Goal: Task Accomplishment & Management: Manage account settings

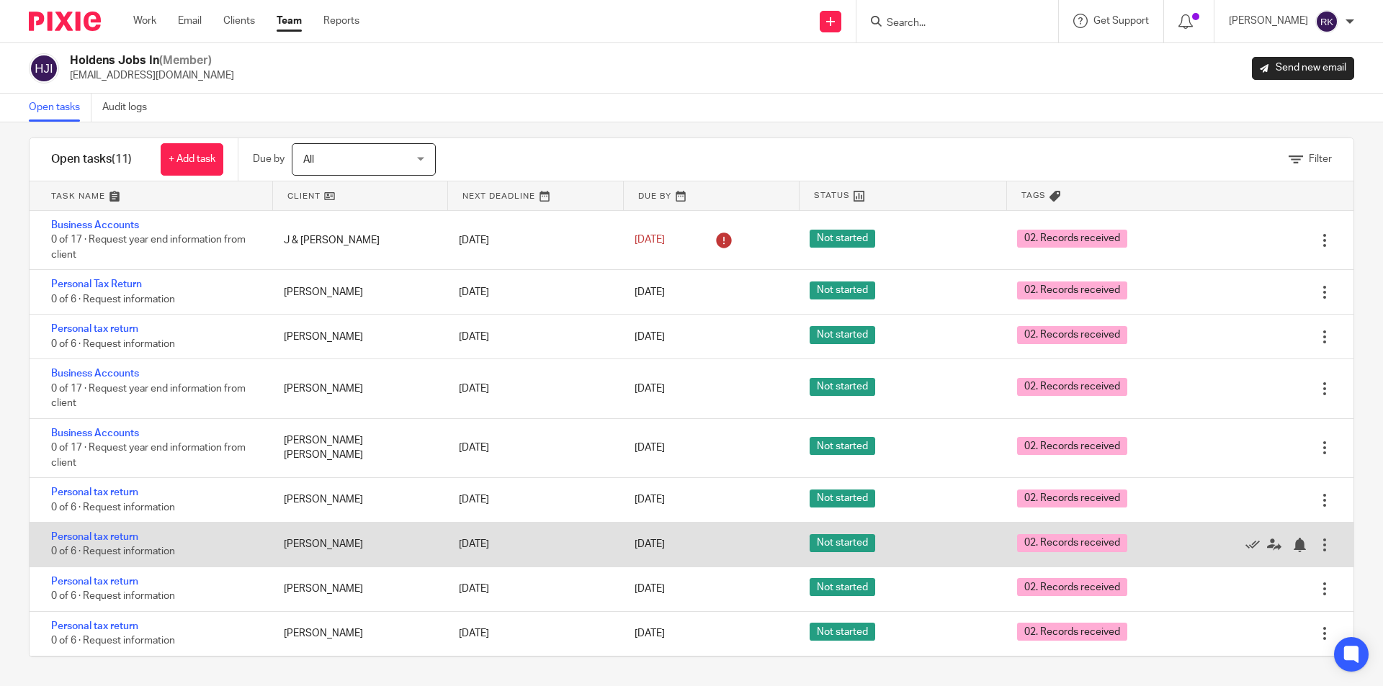
scroll to position [89, 0]
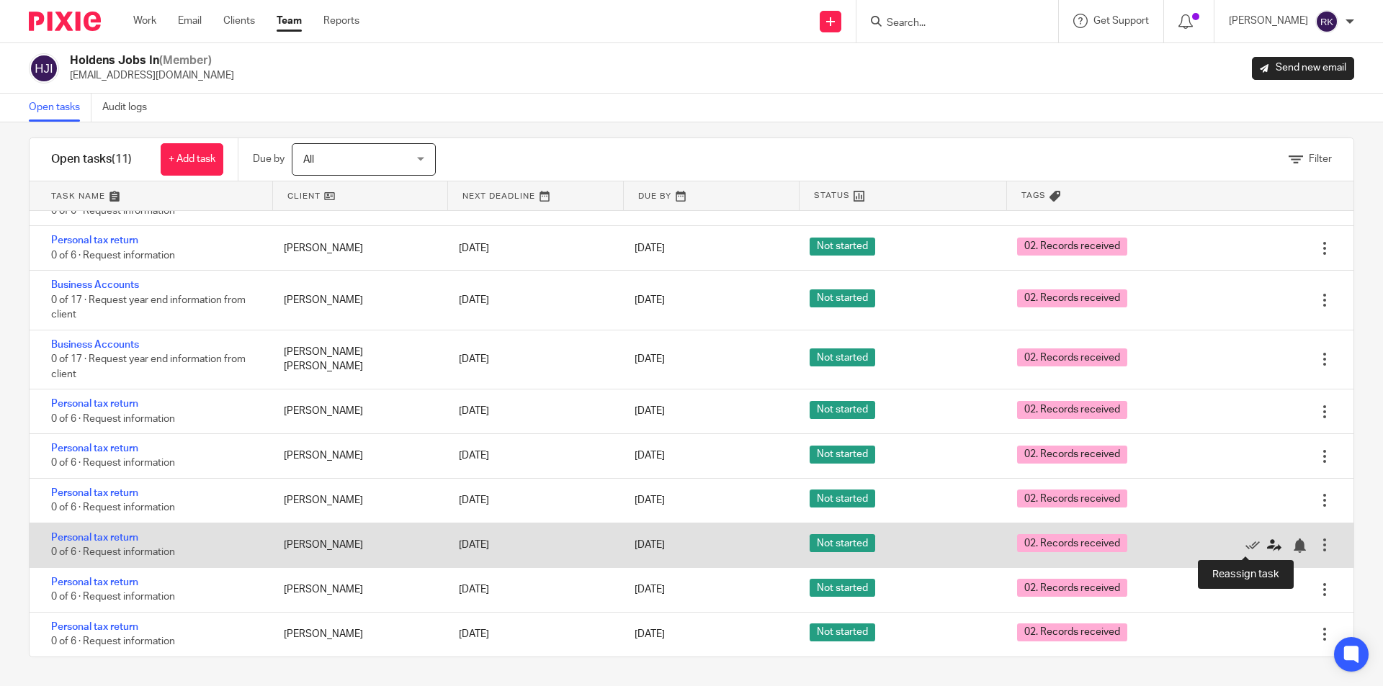
click at [1267, 550] on icon at bounding box center [1274, 546] width 14 height 14
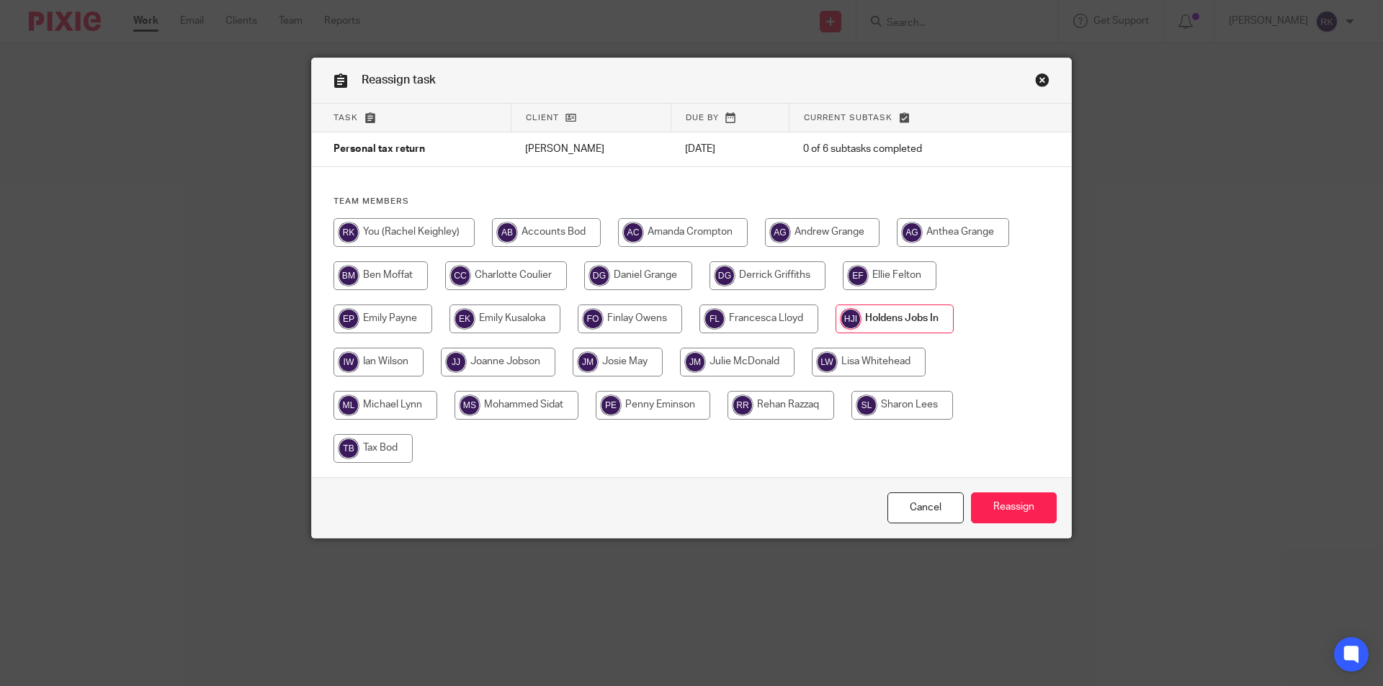
click at [382, 230] on input "radio" at bounding box center [403, 232] width 141 height 29
radio input "true"
click at [1010, 510] on input "Reassign" at bounding box center [1014, 508] width 86 height 31
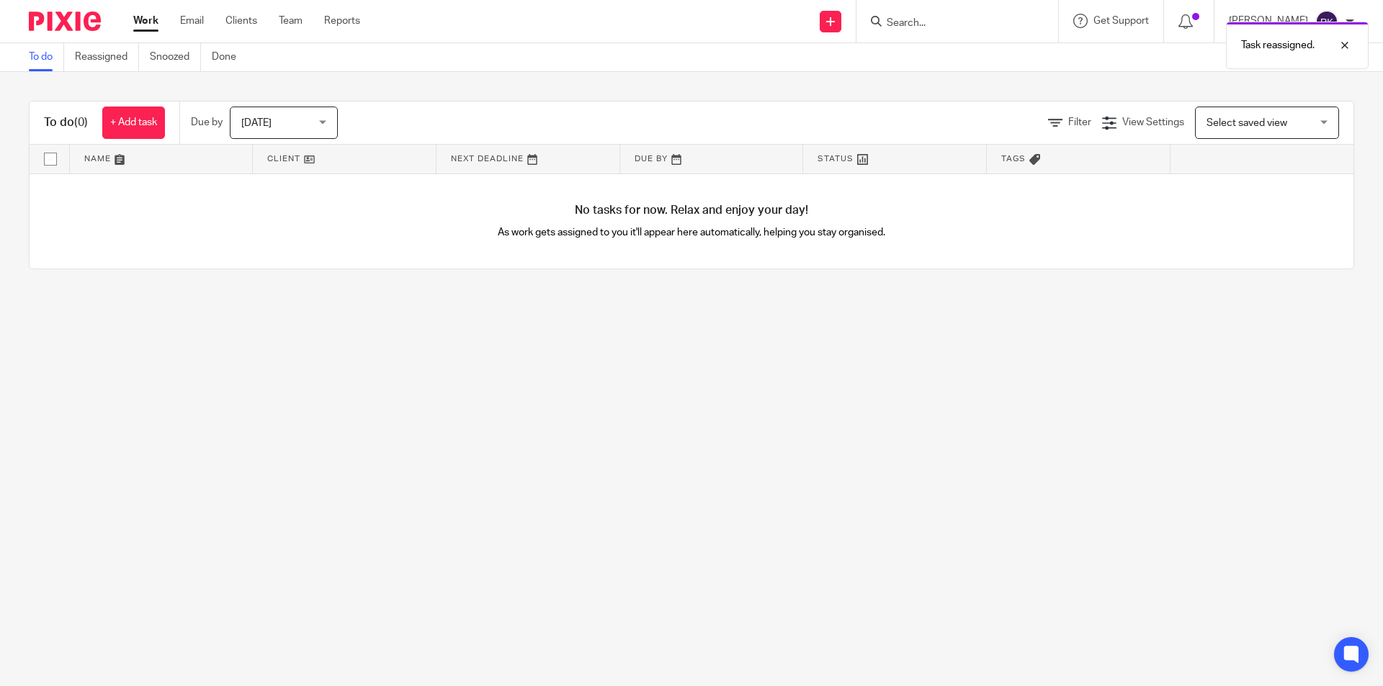
click at [937, 14] on form at bounding box center [961, 21] width 153 height 18
click at [931, 29] on input "Search" at bounding box center [950, 23] width 130 height 13
type input "tunst"
click at [929, 56] on link at bounding box center [971, 56] width 179 height 22
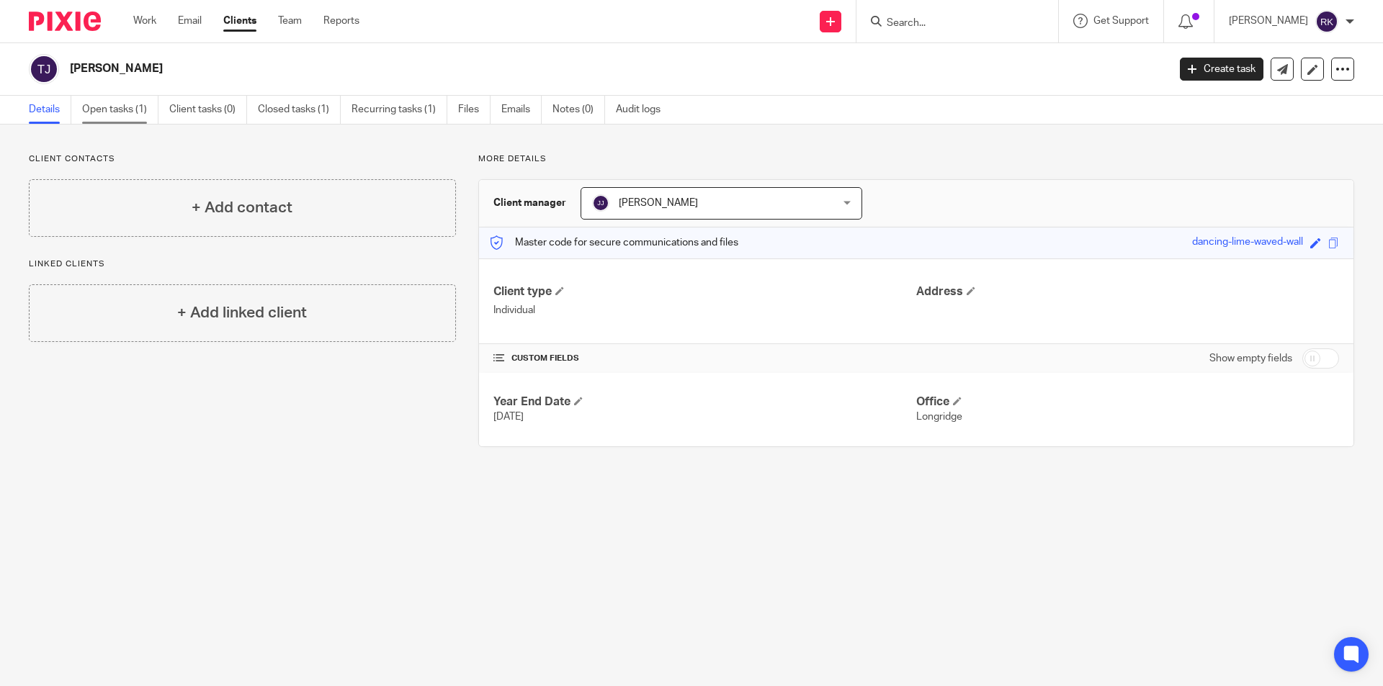
click at [116, 102] on link "Open tasks (1)" at bounding box center [120, 110] width 76 height 28
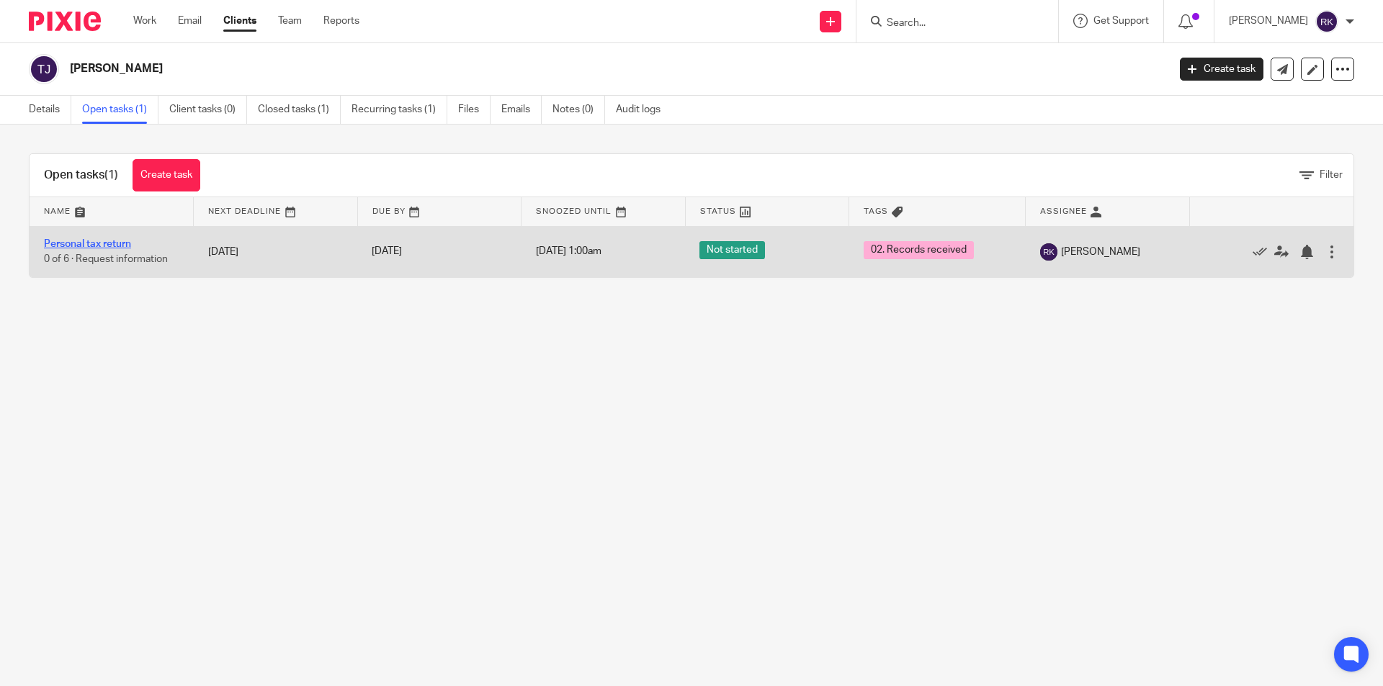
click at [115, 242] on link "Personal tax return" at bounding box center [87, 244] width 87 height 10
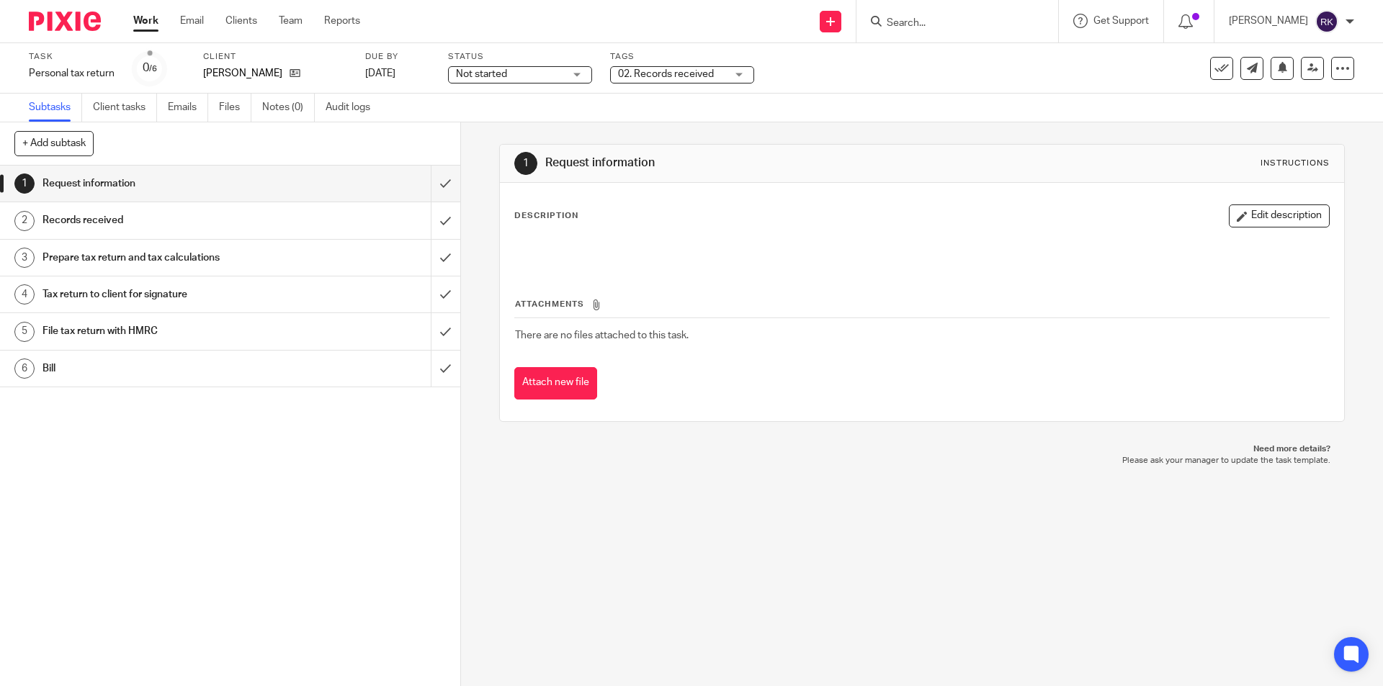
click at [510, 78] on span "Not started" at bounding box center [510, 74] width 108 height 15
click at [507, 123] on span "In progress" at bounding box center [482, 127] width 50 height 10
click at [663, 82] on div "02. Records received" at bounding box center [682, 74] width 144 height 17
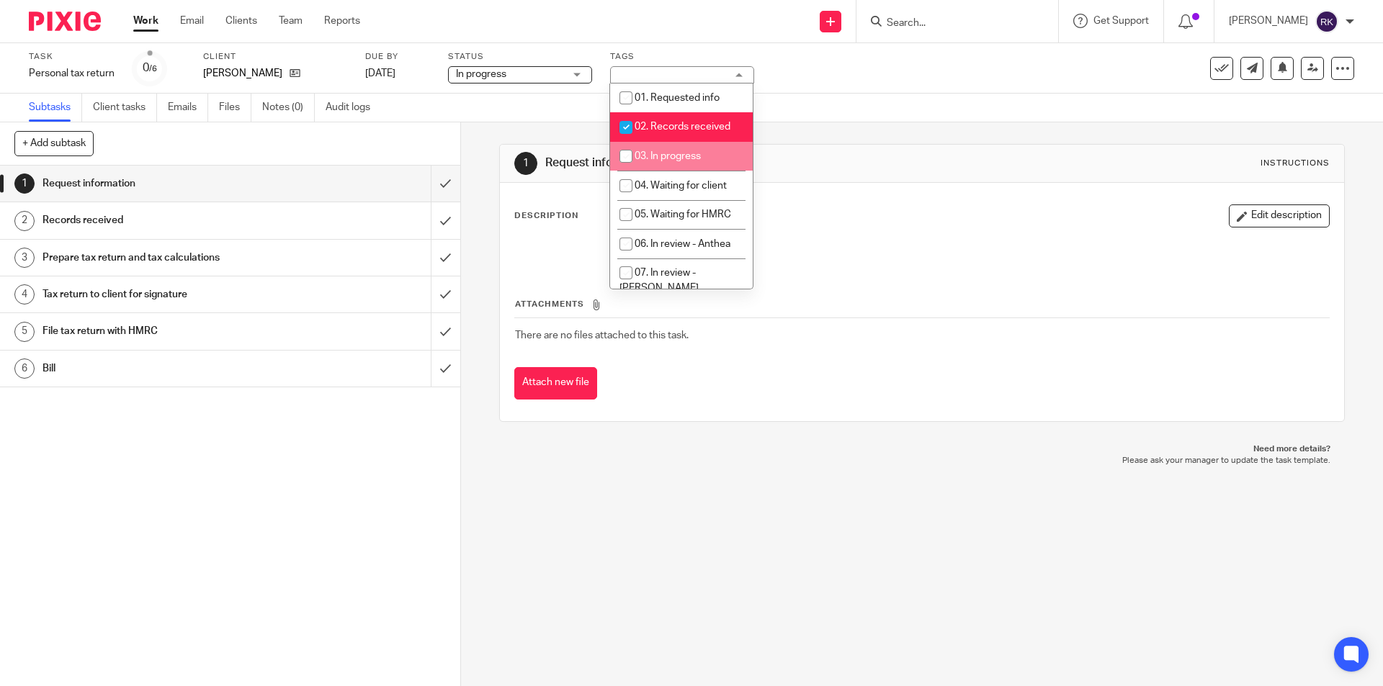
click at [665, 156] on span "03. In progress" at bounding box center [668, 156] width 66 height 10
checkbox input "true"
click at [676, 125] on span "02. Records received" at bounding box center [683, 127] width 96 height 10
checkbox input "false"
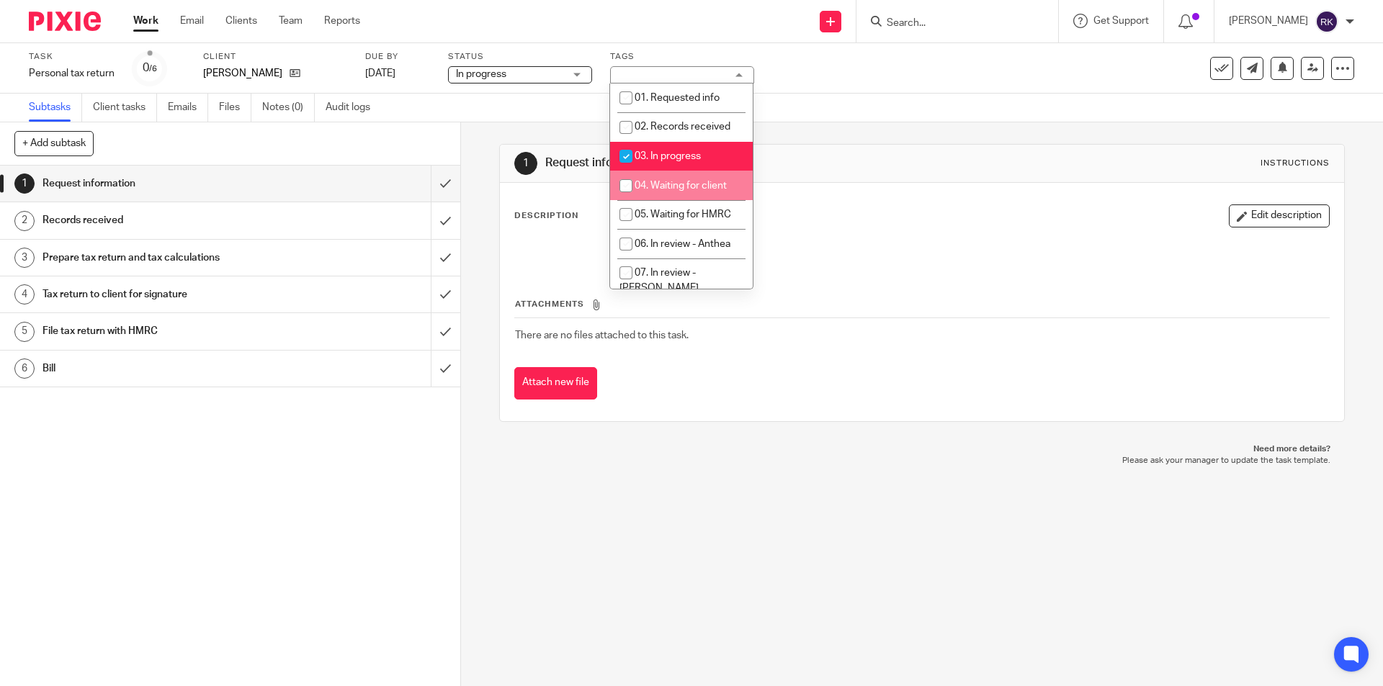
scroll to position [144, 0]
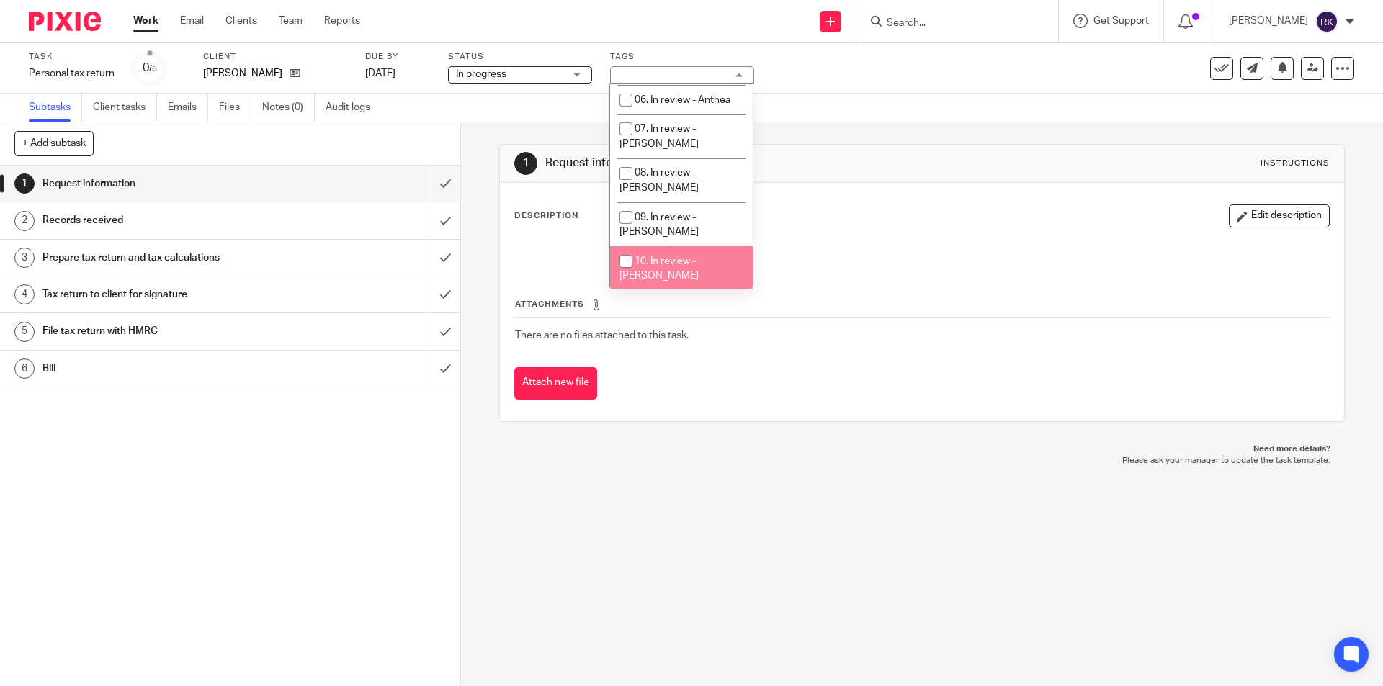
click at [691, 246] on li "10. In review - [PERSON_NAME]" at bounding box center [681, 268] width 143 height 44
checkbox input "true"
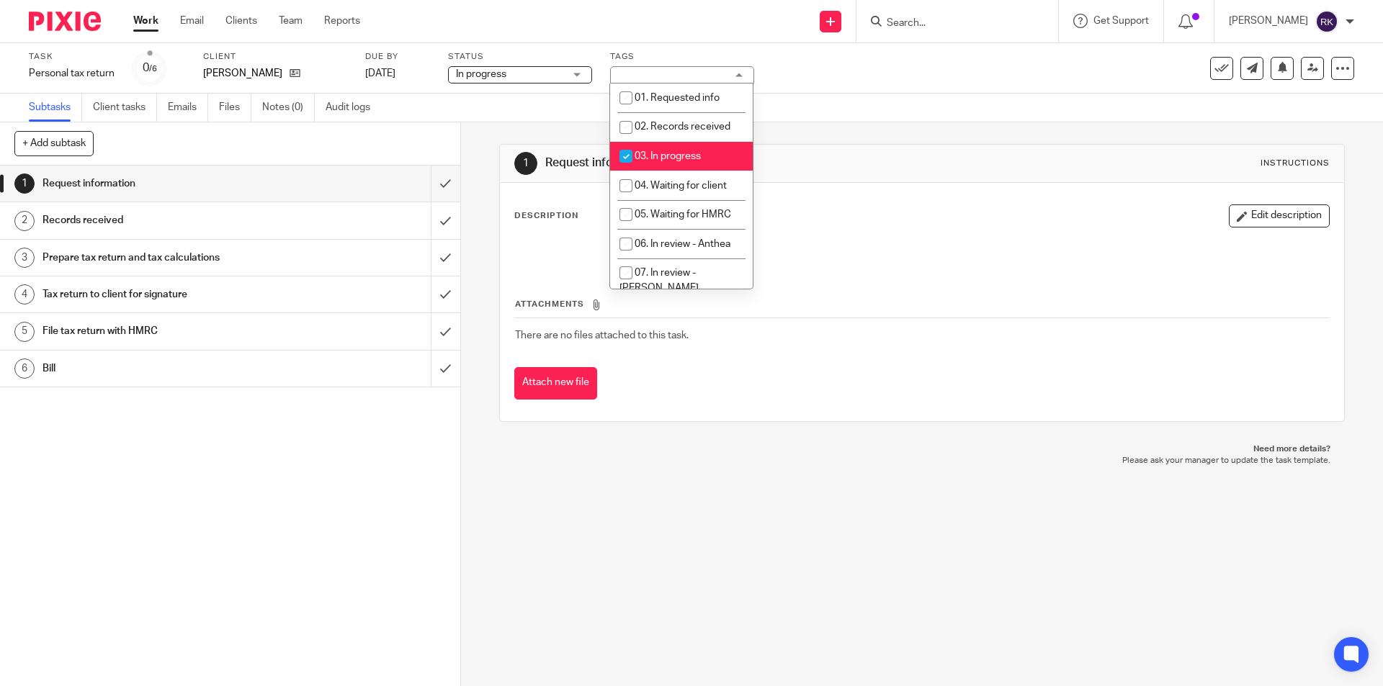
click at [659, 159] on span "03. In progress" at bounding box center [668, 156] width 66 height 10
checkbox input "false"
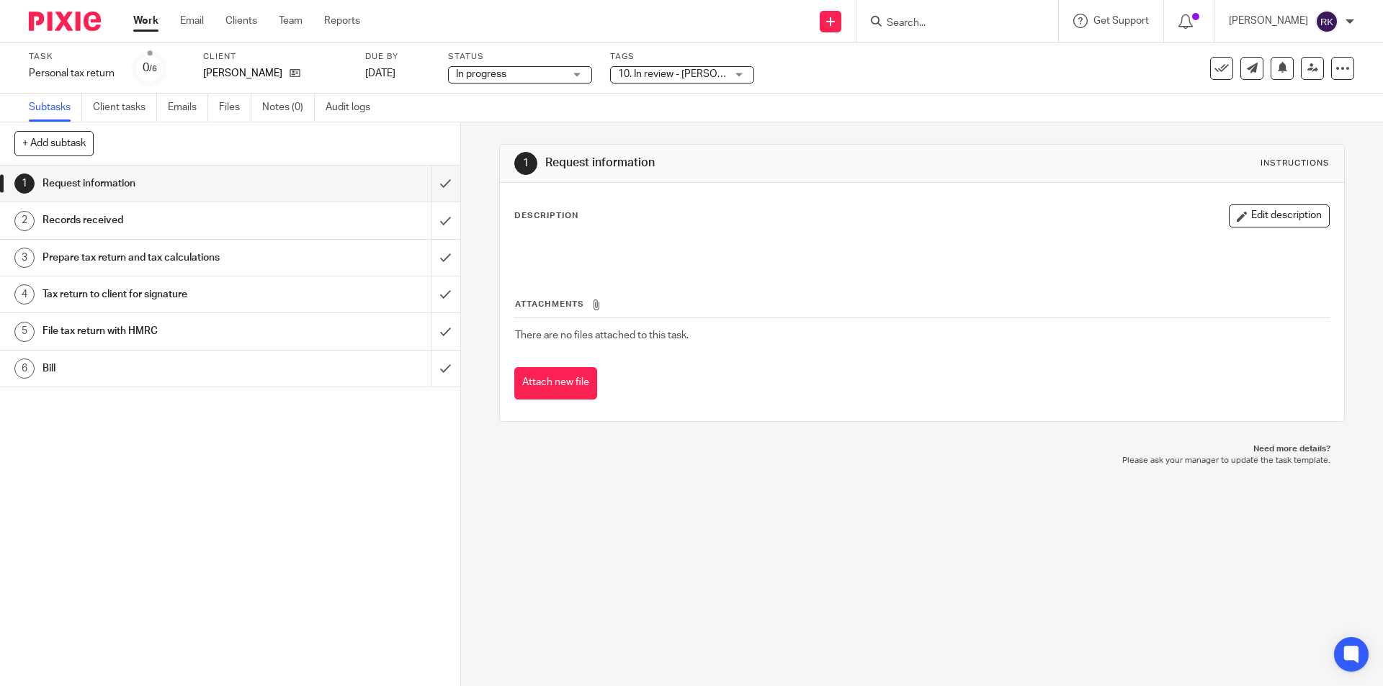
click at [834, 94] on div "Subtasks Client tasks Emails Files Notes (0) Audit logs" at bounding box center [691, 108] width 1383 height 29
click at [1307, 70] on icon at bounding box center [1312, 68] width 11 height 11
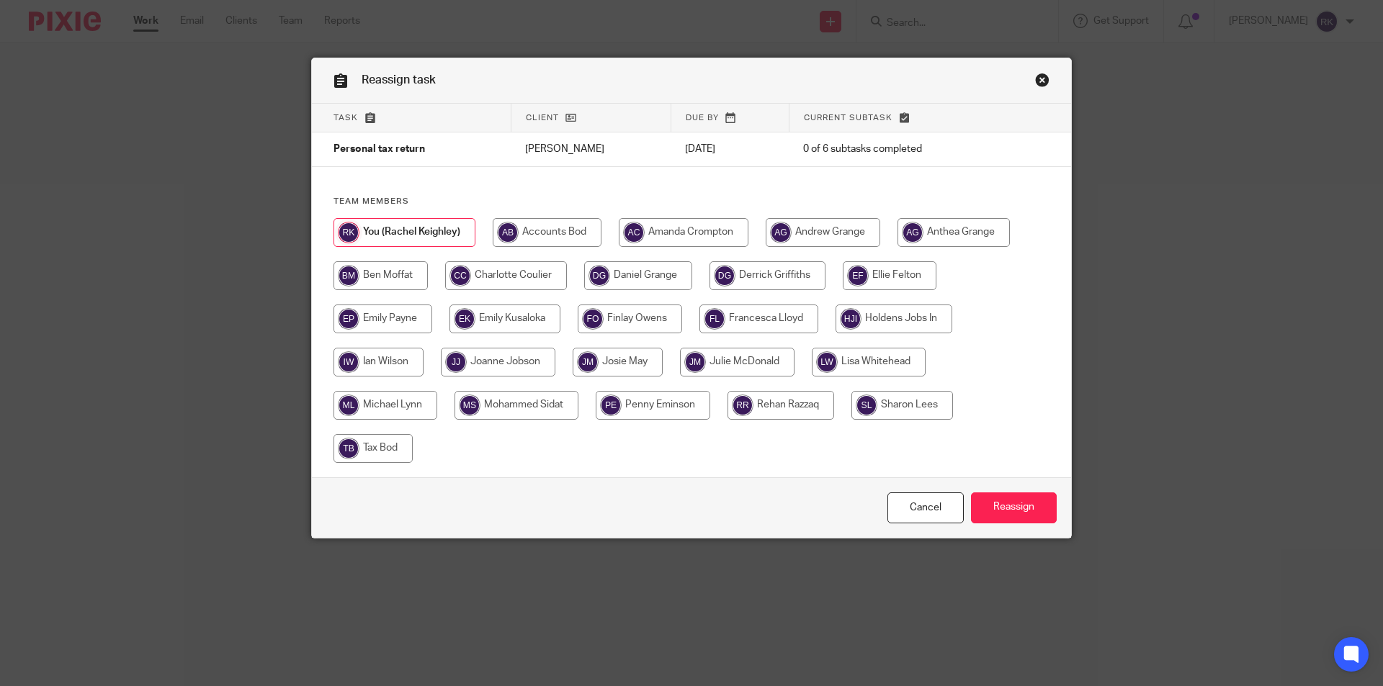
click at [515, 357] on input "radio" at bounding box center [498, 362] width 115 height 29
radio input "true"
click at [993, 502] on input "Reassign" at bounding box center [1014, 508] width 86 height 31
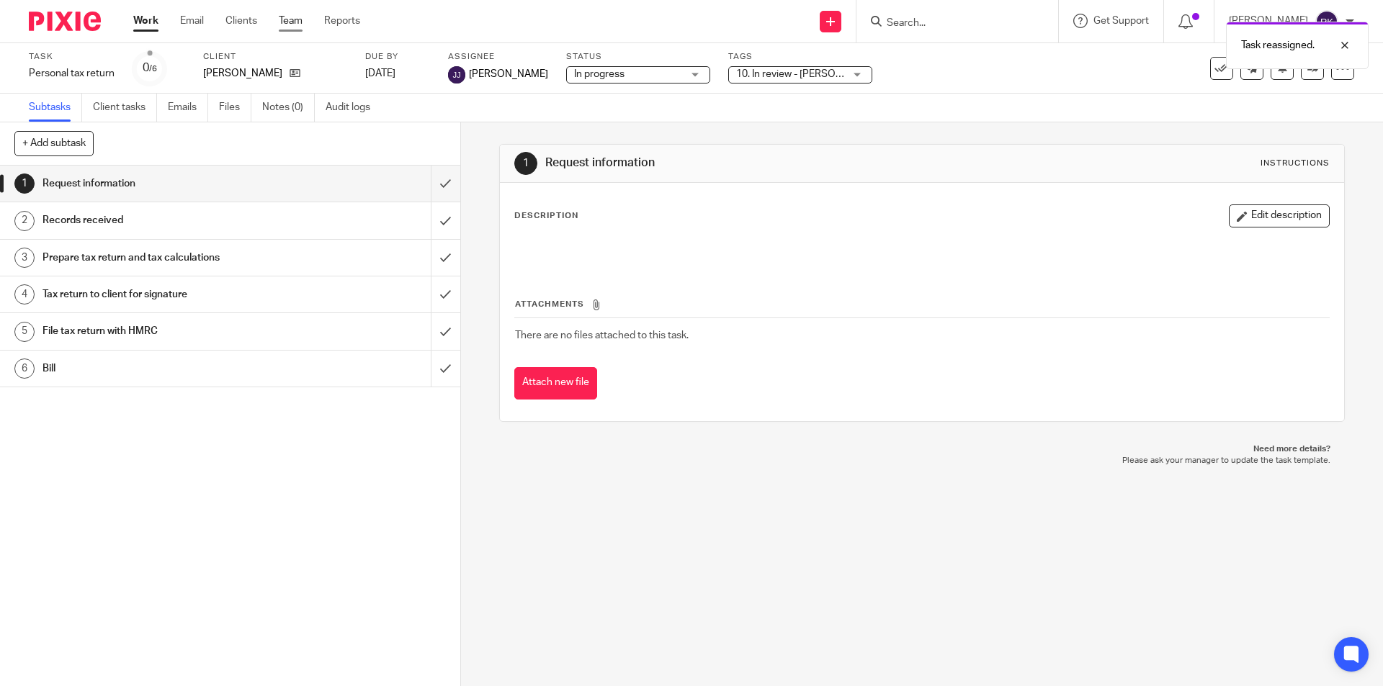
click at [287, 16] on link "Team" at bounding box center [291, 21] width 24 height 14
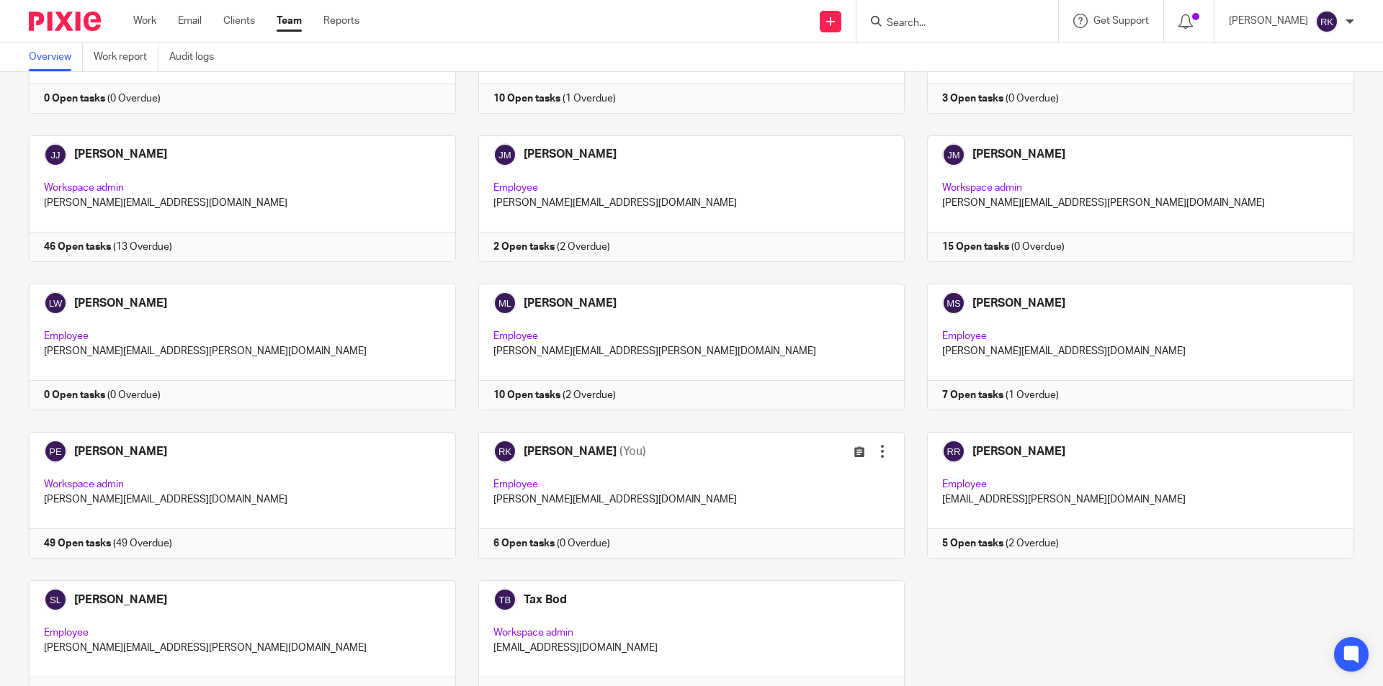
scroll to position [689, 0]
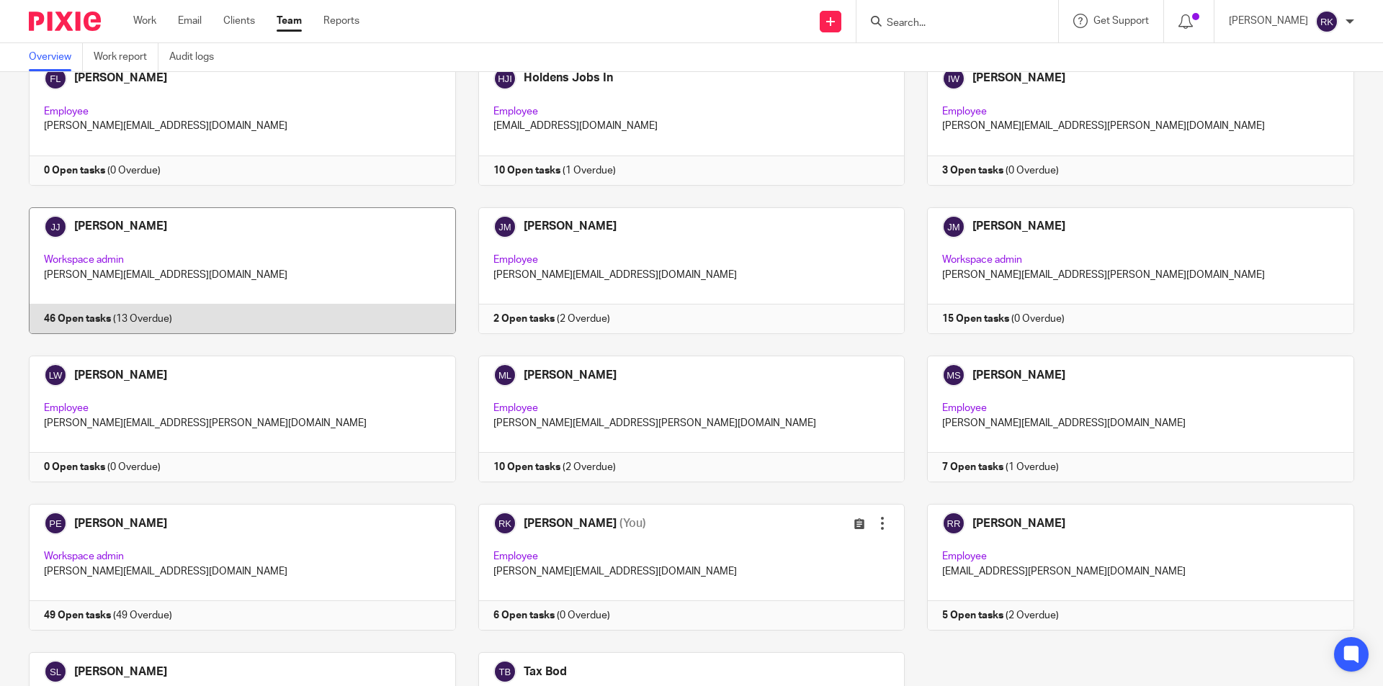
click at [71, 317] on link at bounding box center [230, 270] width 449 height 127
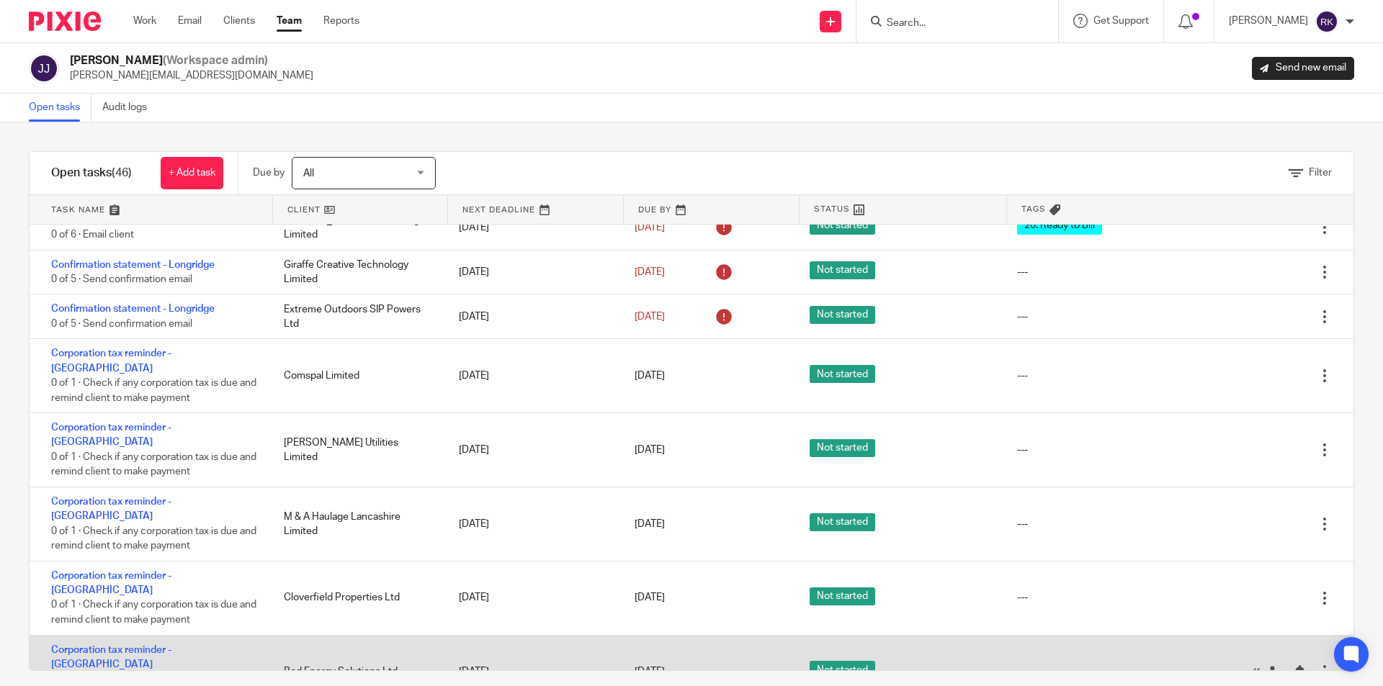
scroll to position [432, 0]
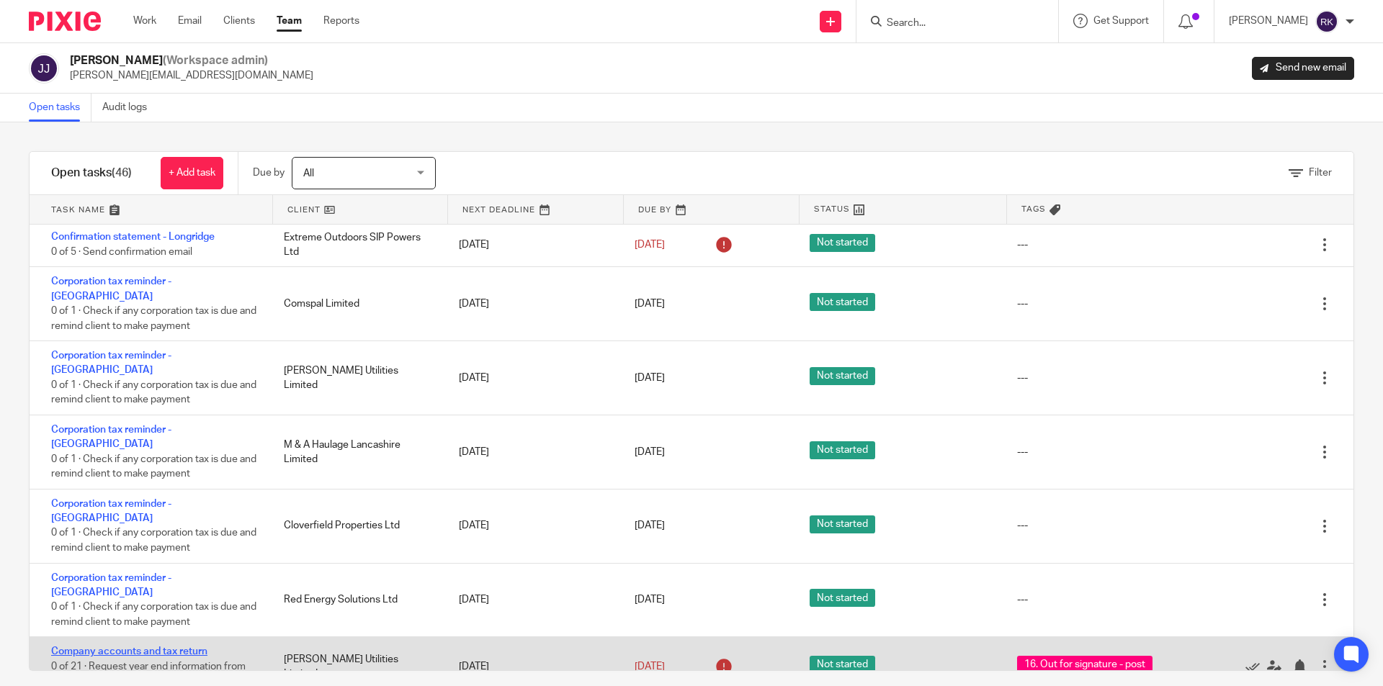
click at [155, 647] on link "Company accounts and tax return" at bounding box center [129, 652] width 156 height 10
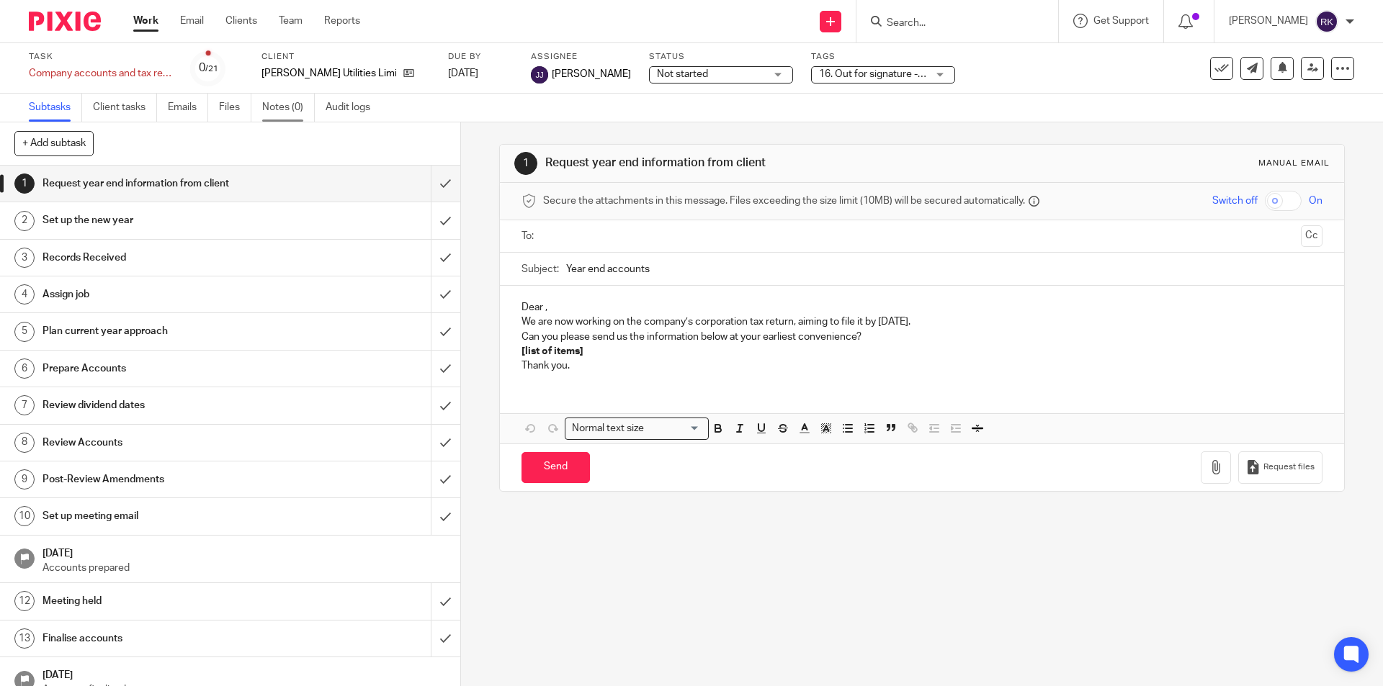
click at [298, 109] on link "Notes (0)" at bounding box center [288, 108] width 53 height 28
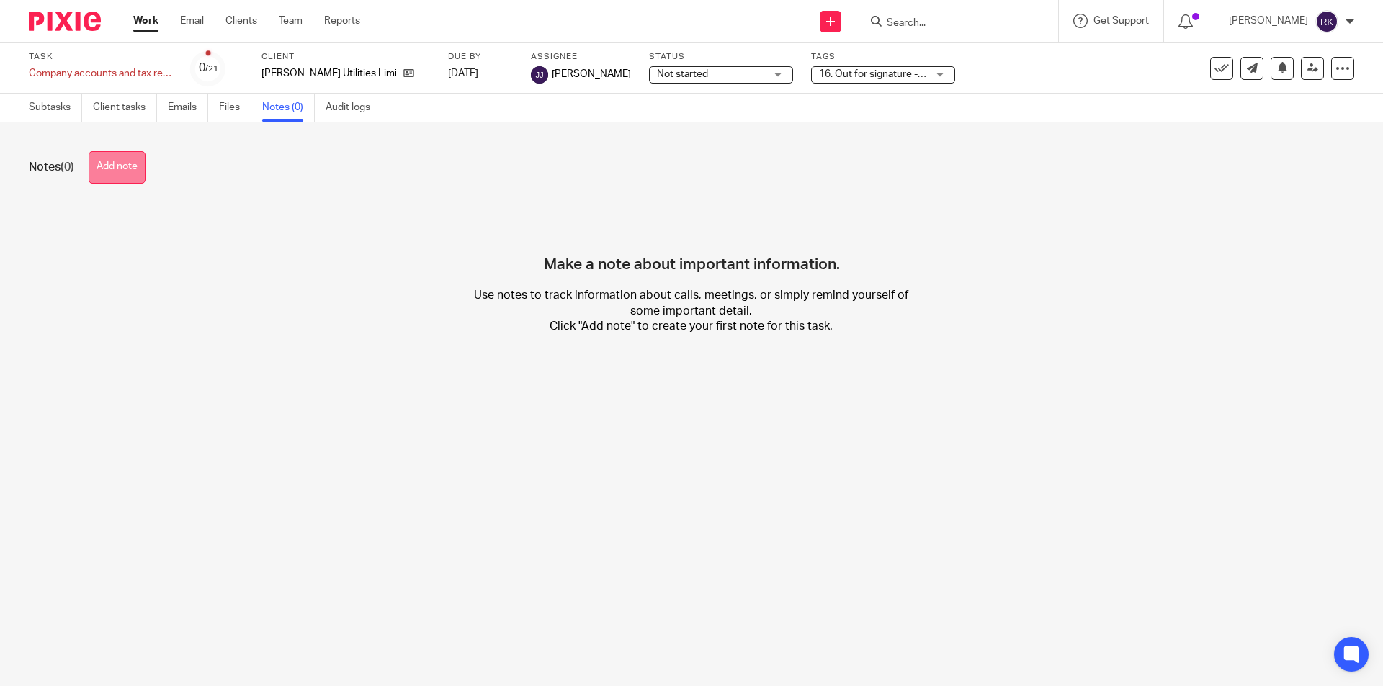
click at [110, 174] on button "Add note" at bounding box center [117, 167] width 57 height 32
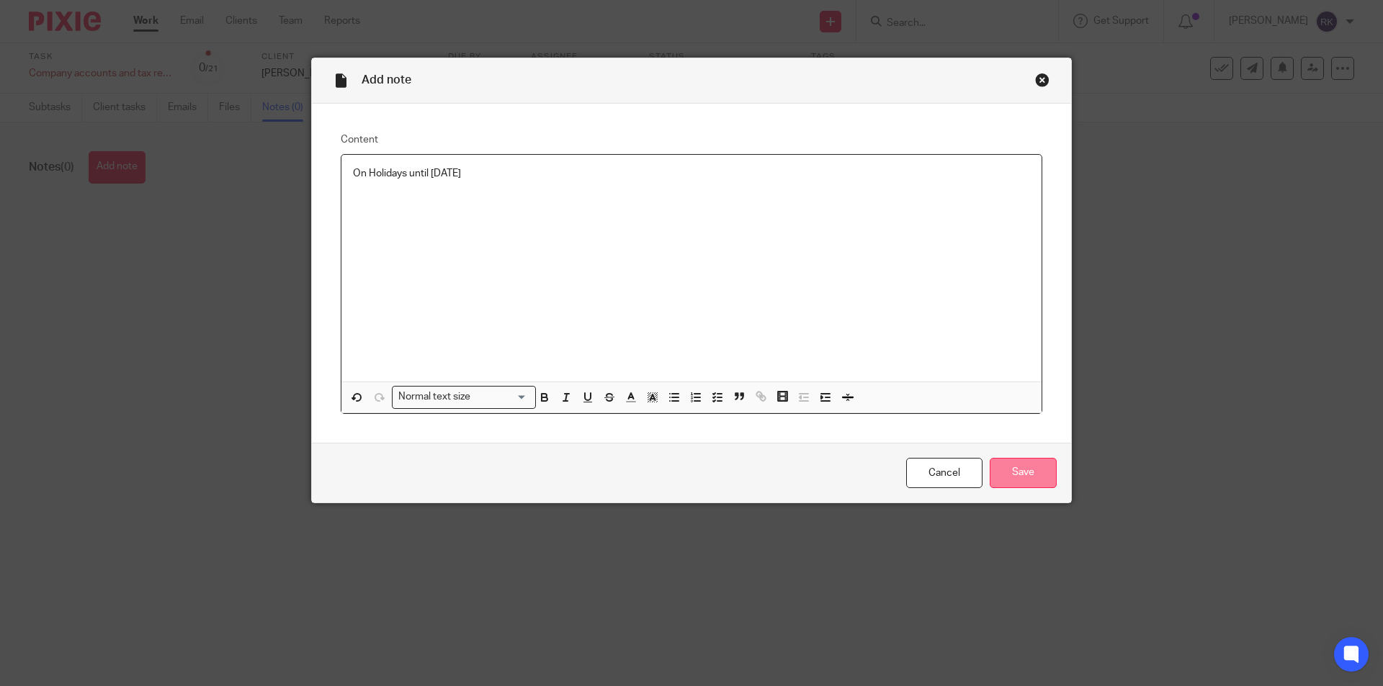
click at [1013, 471] on input "Save" at bounding box center [1023, 473] width 67 height 31
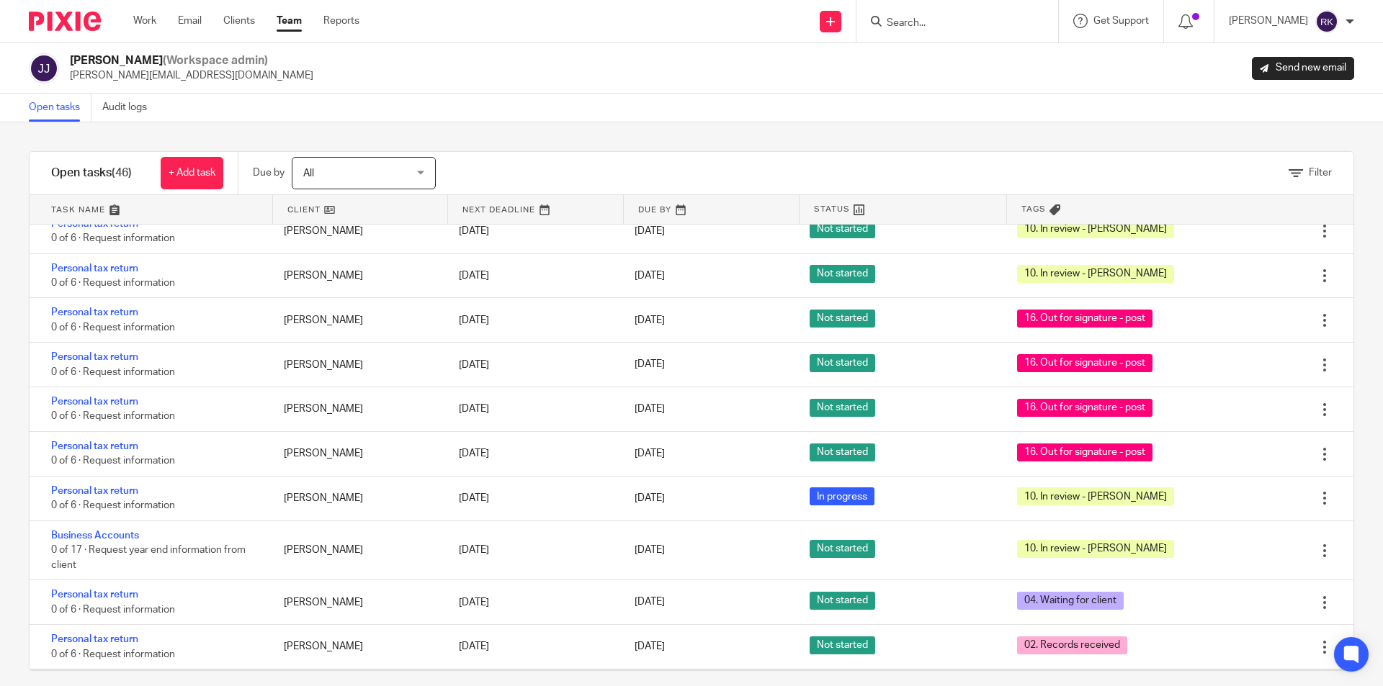
scroll to position [14, 0]
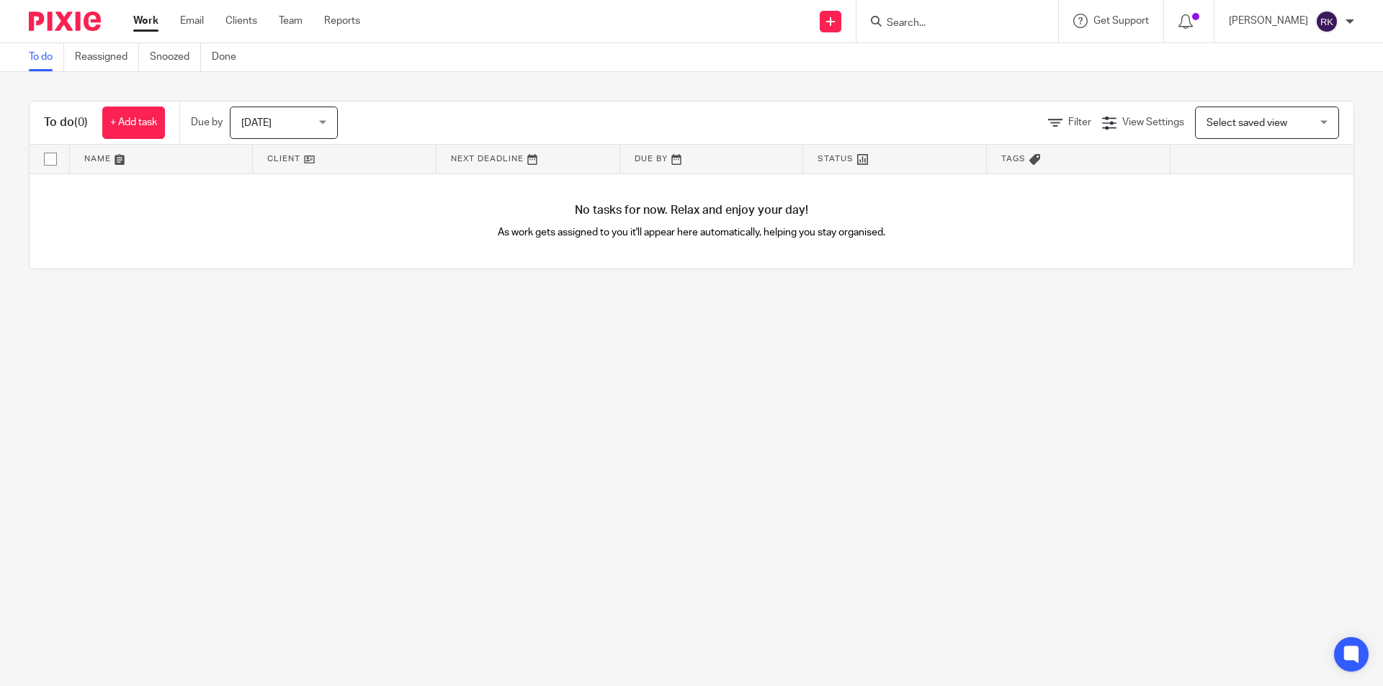
click at [950, 6] on div at bounding box center [957, 21] width 202 height 42
click at [950, 17] on input "Search" at bounding box center [950, 23] width 130 height 13
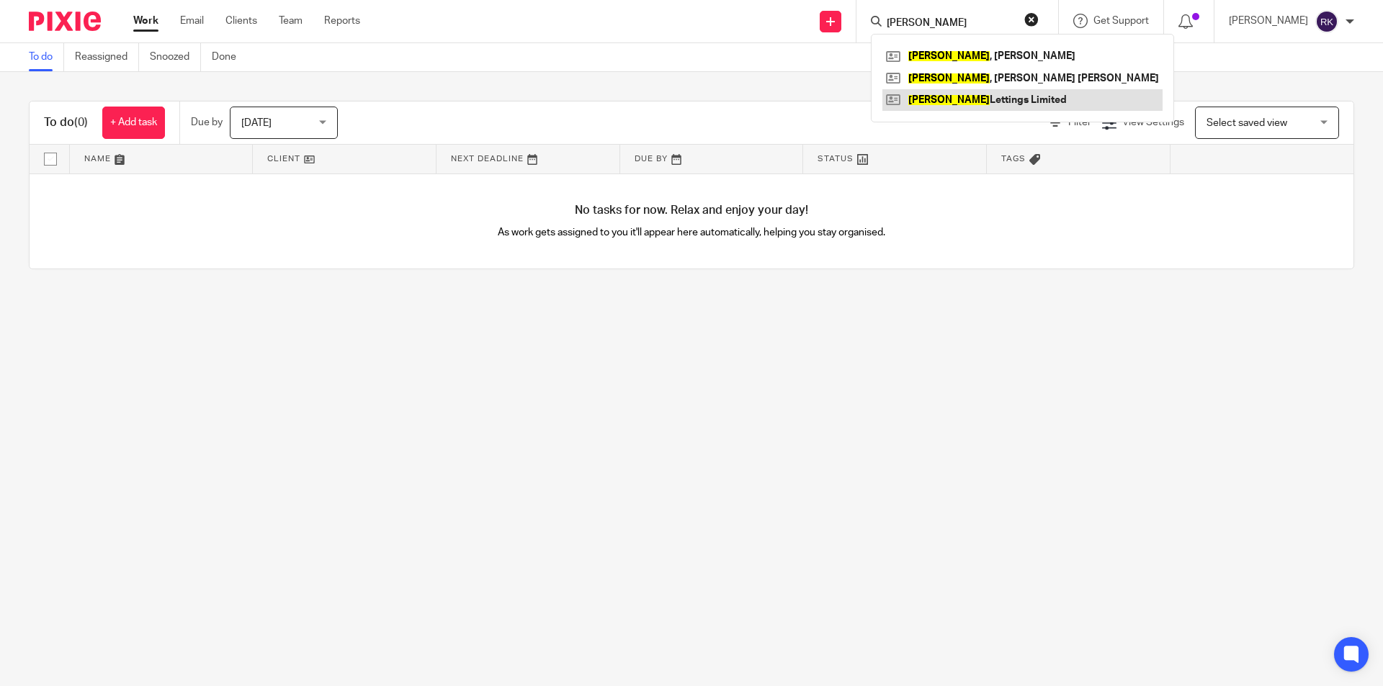
type input "devlin"
click at [990, 99] on link at bounding box center [1022, 100] width 280 height 22
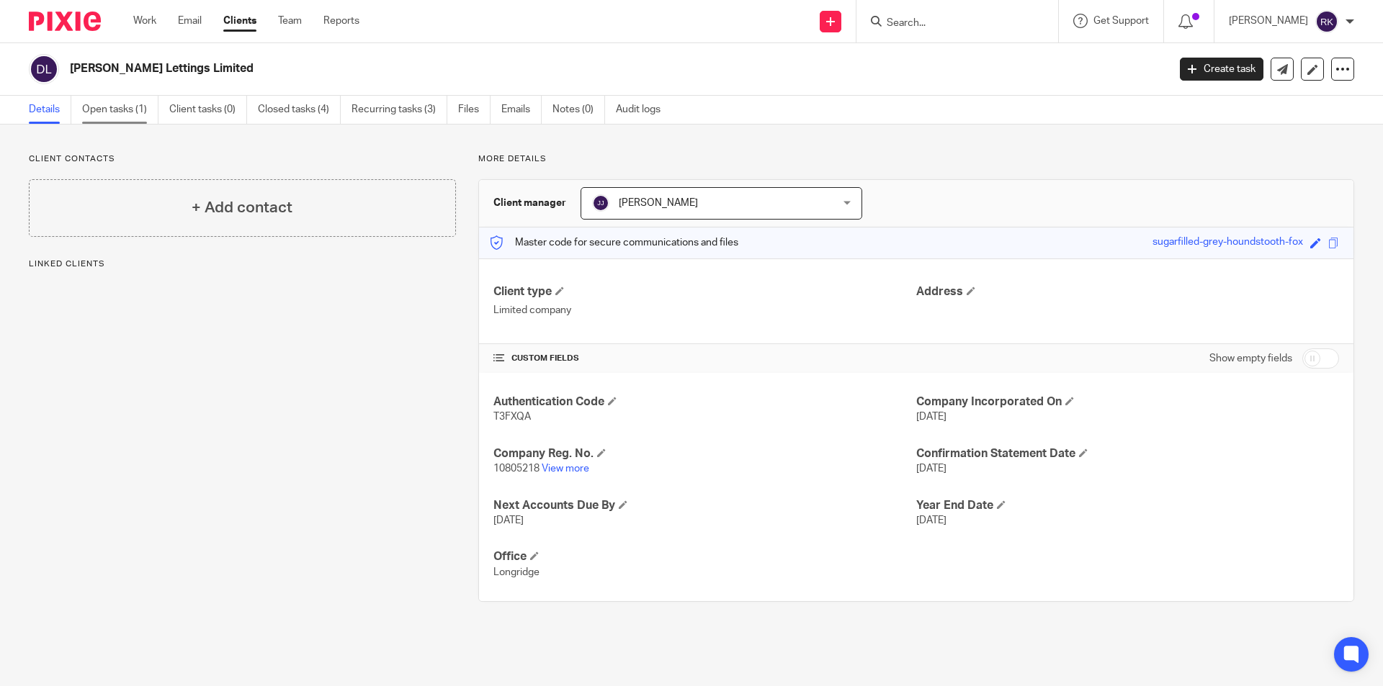
click at [109, 112] on link "Open tasks (1)" at bounding box center [120, 110] width 76 height 28
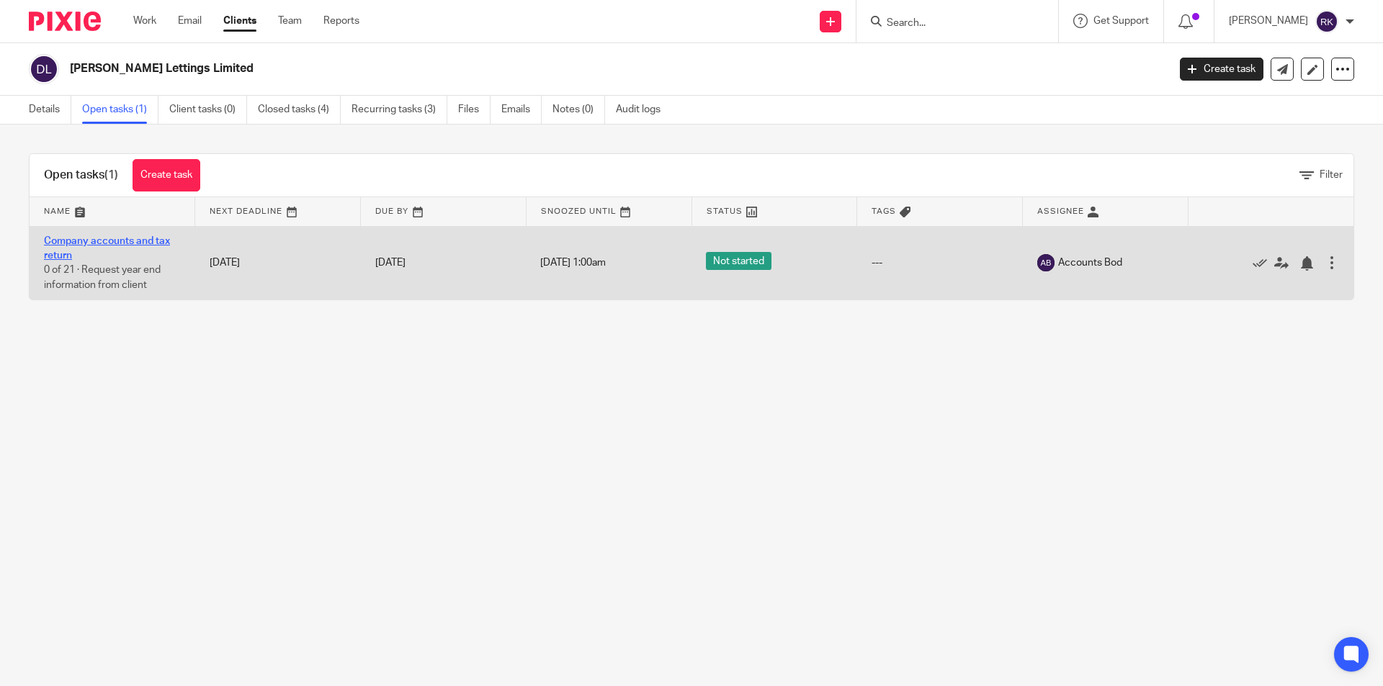
click at [127, 238] on link "Company accounts and tax return" at bounding box center [107, 248] width 126 height 24
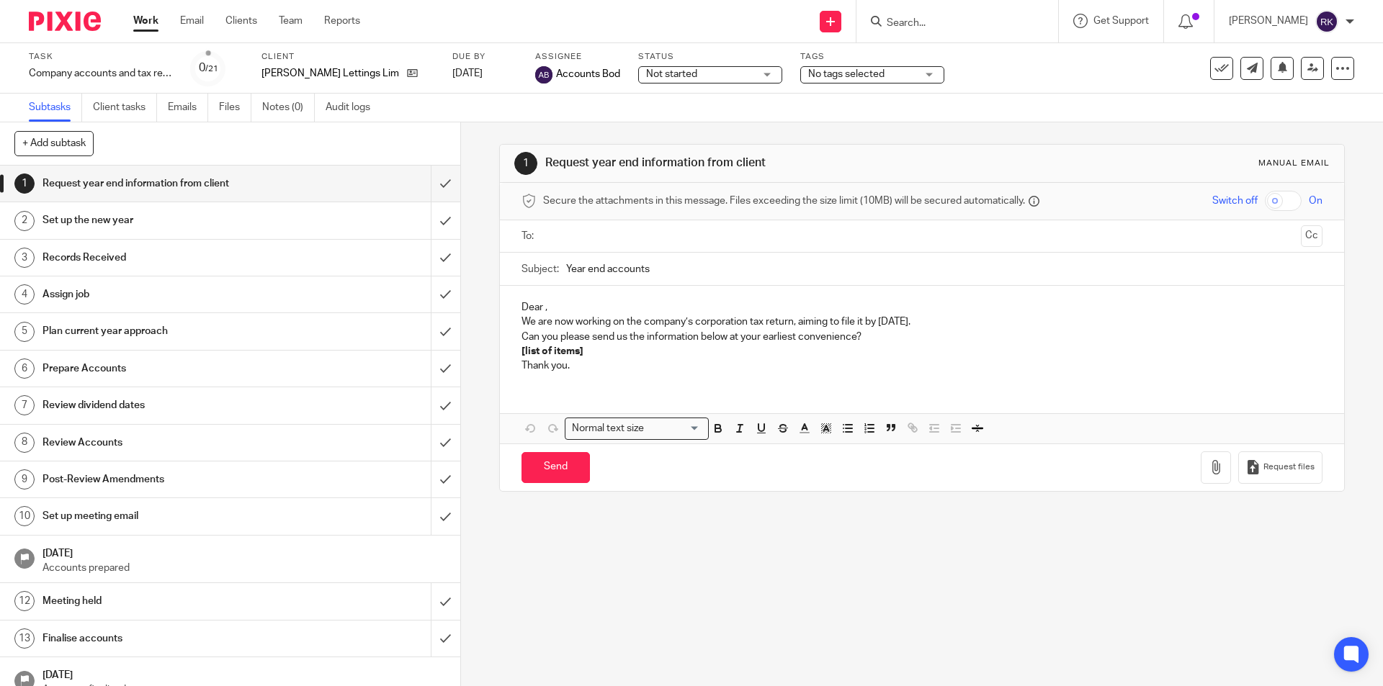
click at [829, 79] on span "No tags selected" at bounding box center [846, 74] width 76 height 10
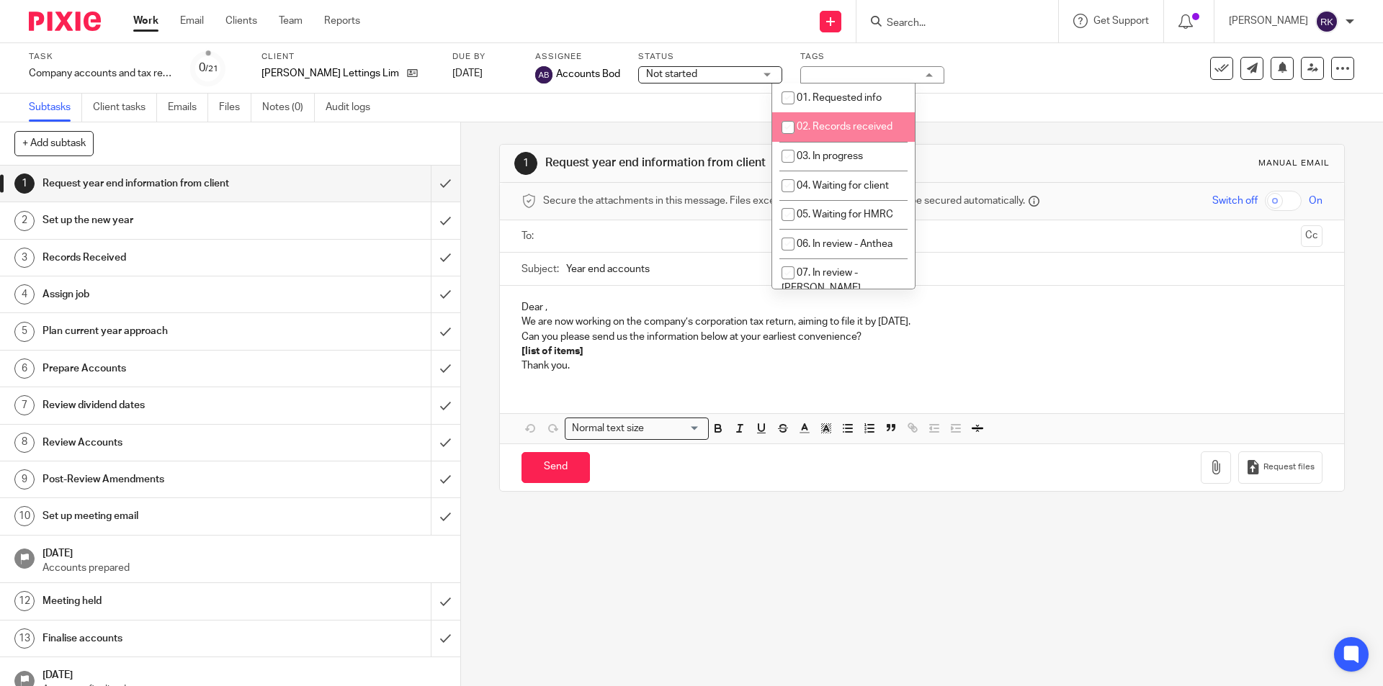
click at [823, 122] on span "02. Records received" at bounding box center [845, 127] width 96 height 10
checkbox input "true"
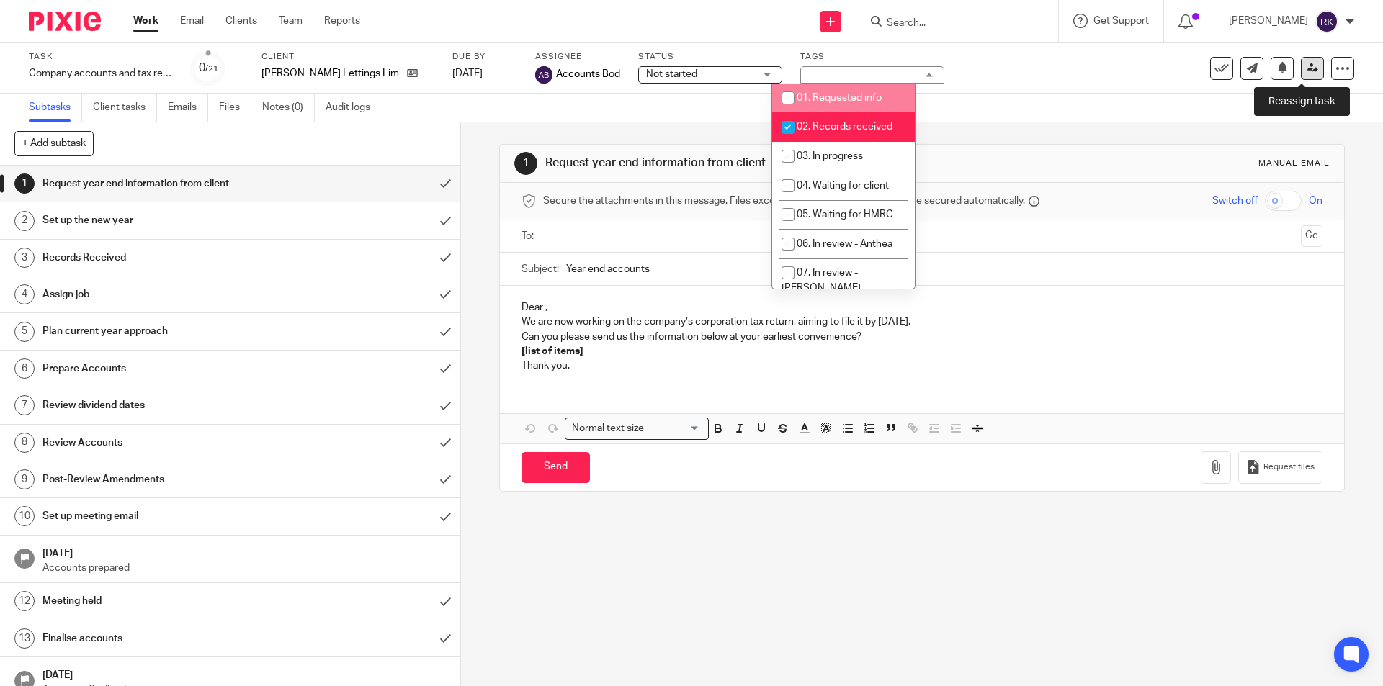
click at [1307, 71] on icon at bounding box center [1312, 68] width 11 height 11
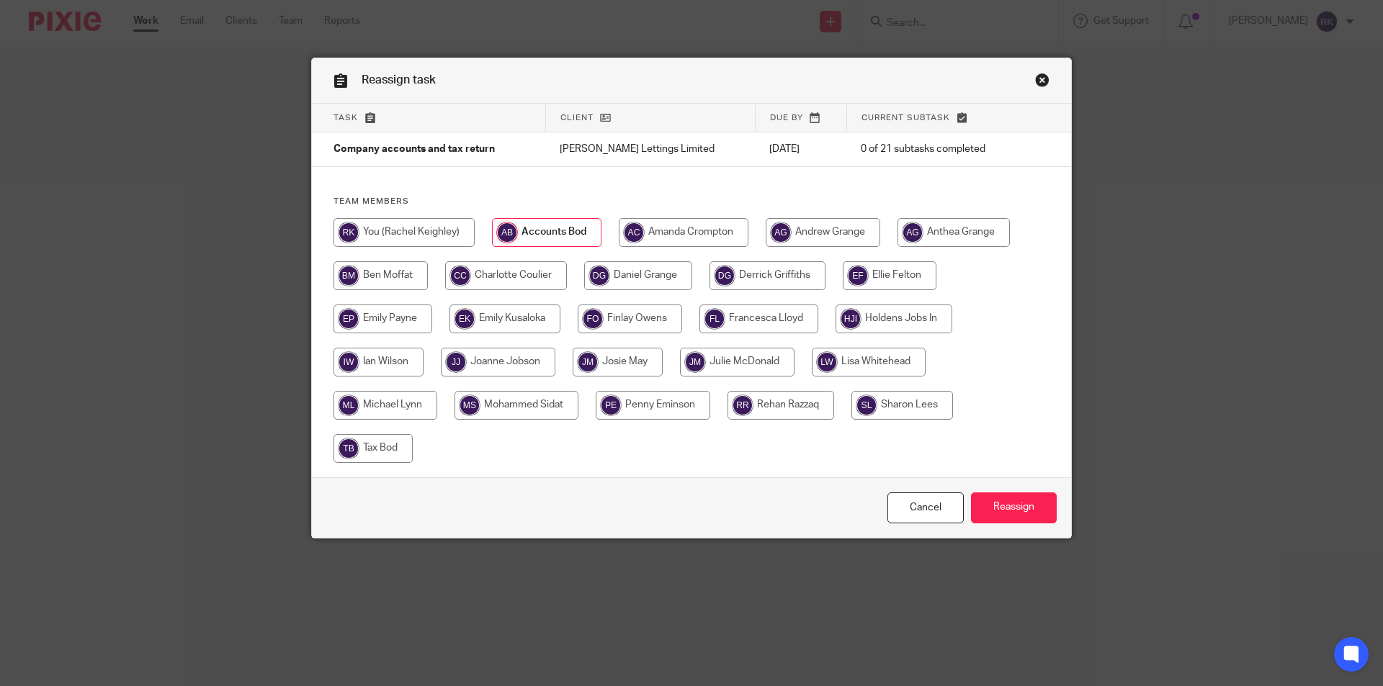
click at [942, 314] on input "radio" at bounding box center [893, 319] width 117 height 29
radio input "true"
click at [994, 501] on input "Reassign" at bounding box center [1014, 508] width 86 height 31
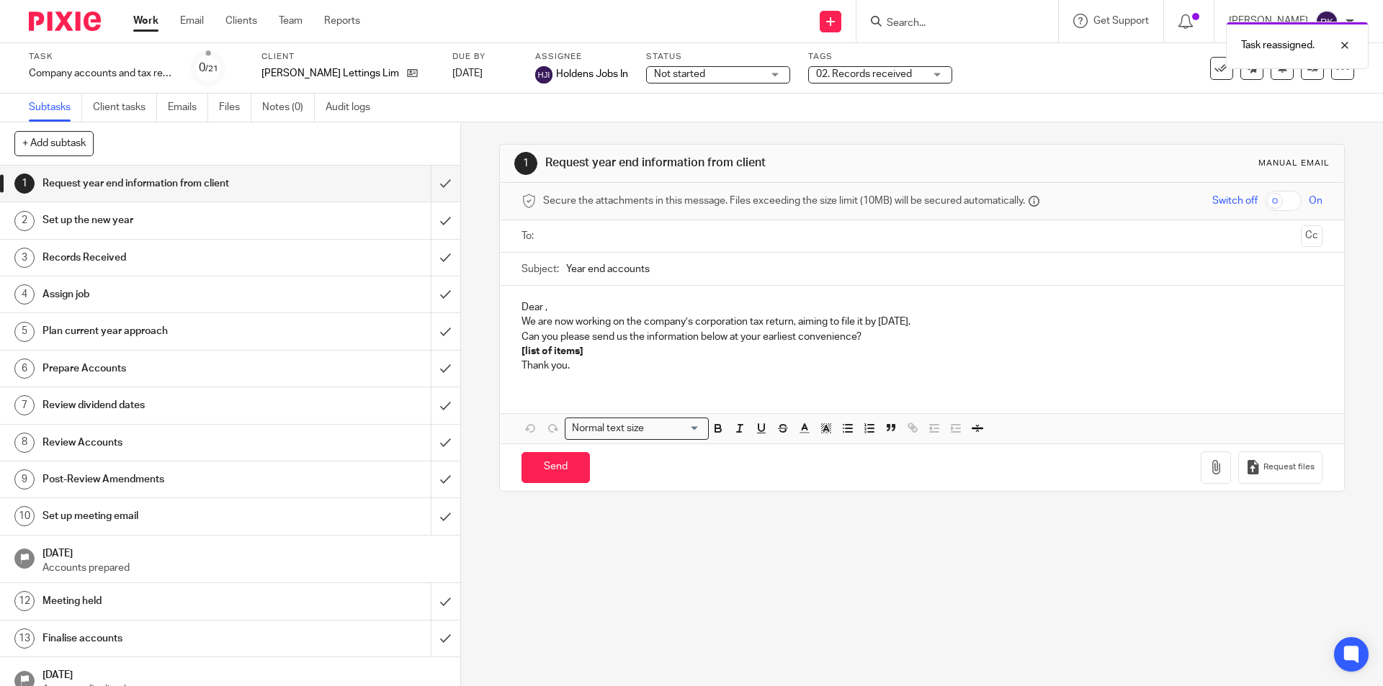
click at [915, 16] on div "Task reassigned." at bounding box center [1029, 41] width 677 height 55
click at [919, 24] on div "Task reassigned." at bounding box center [1029, 41] width 677 height 55
click at [926, 22] on div "Task reassigned." at bounding box center [1029, 41] width 677 height 55
click at [929, 23] on input "Search" at bounding box center [950, 23] width 130 height 13
type input "drs"
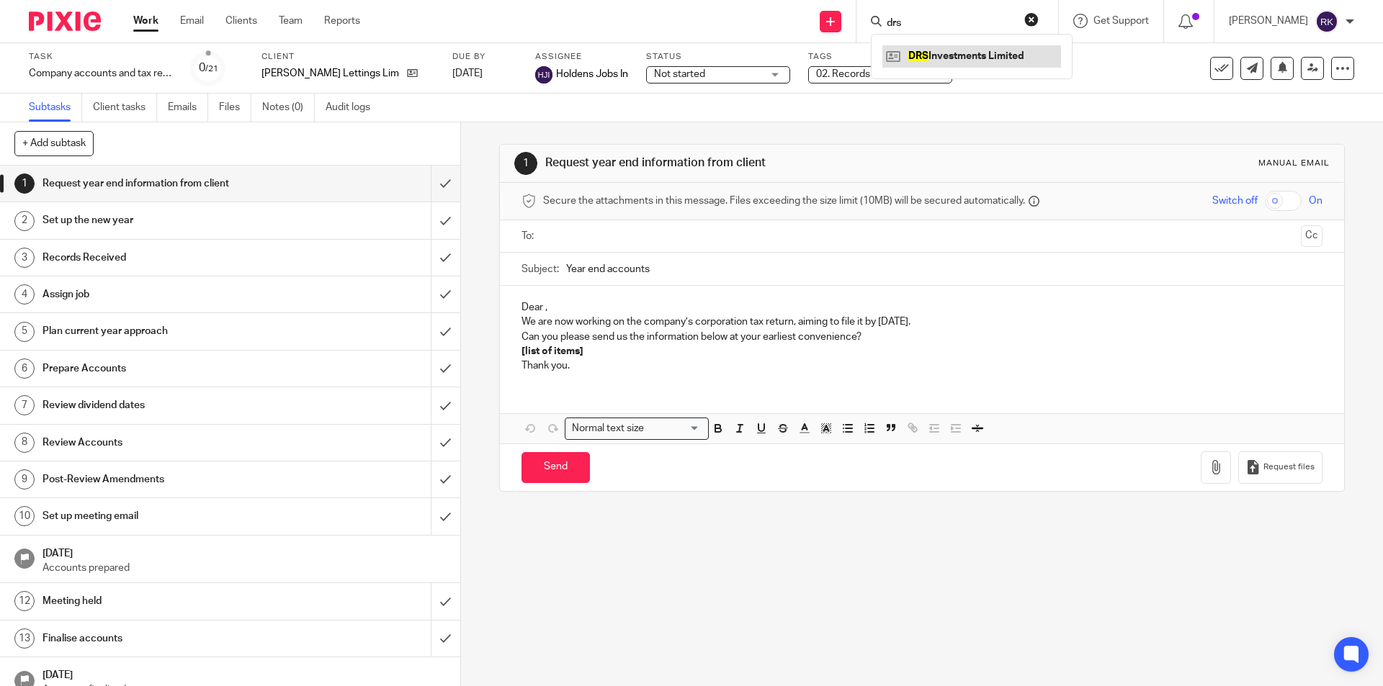
click at [941, 54] on link at bounding box center [971, 56] width 179 height 22
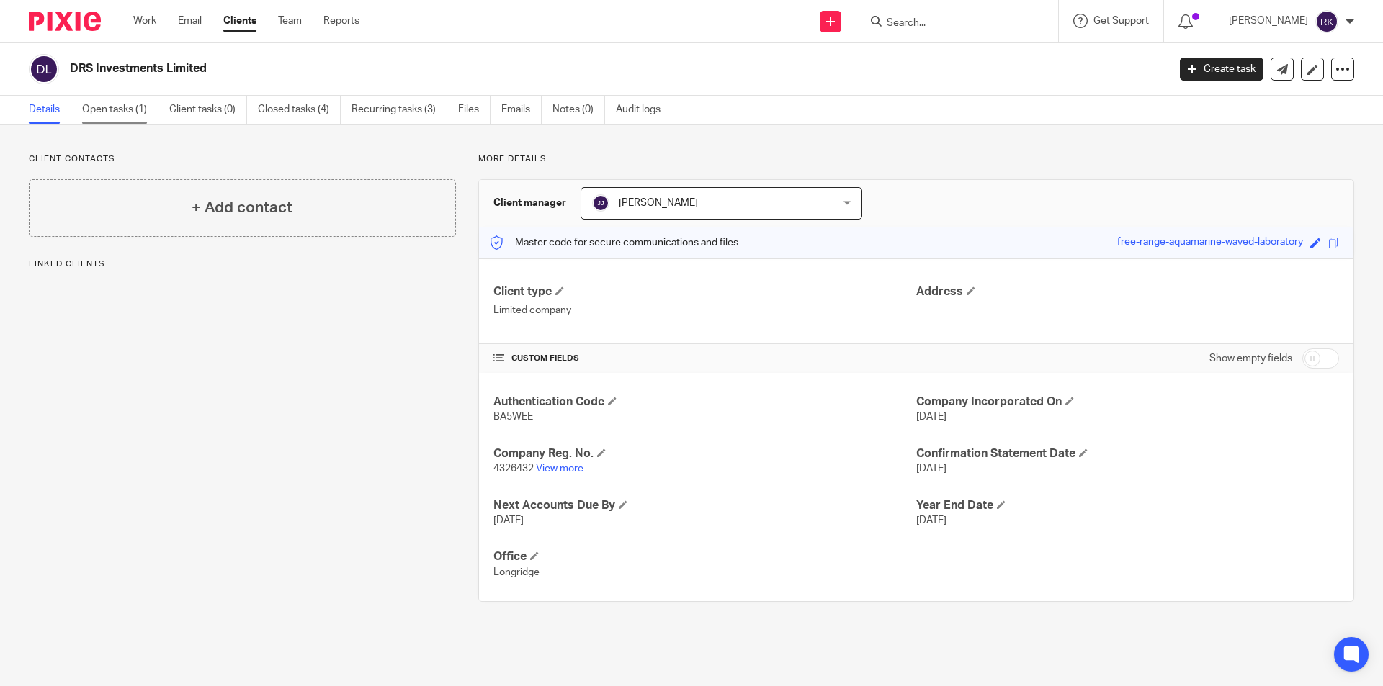
click at [136, 104] on link "Open tasks (1)" at bounding box center [120, 110] width 76 height 28
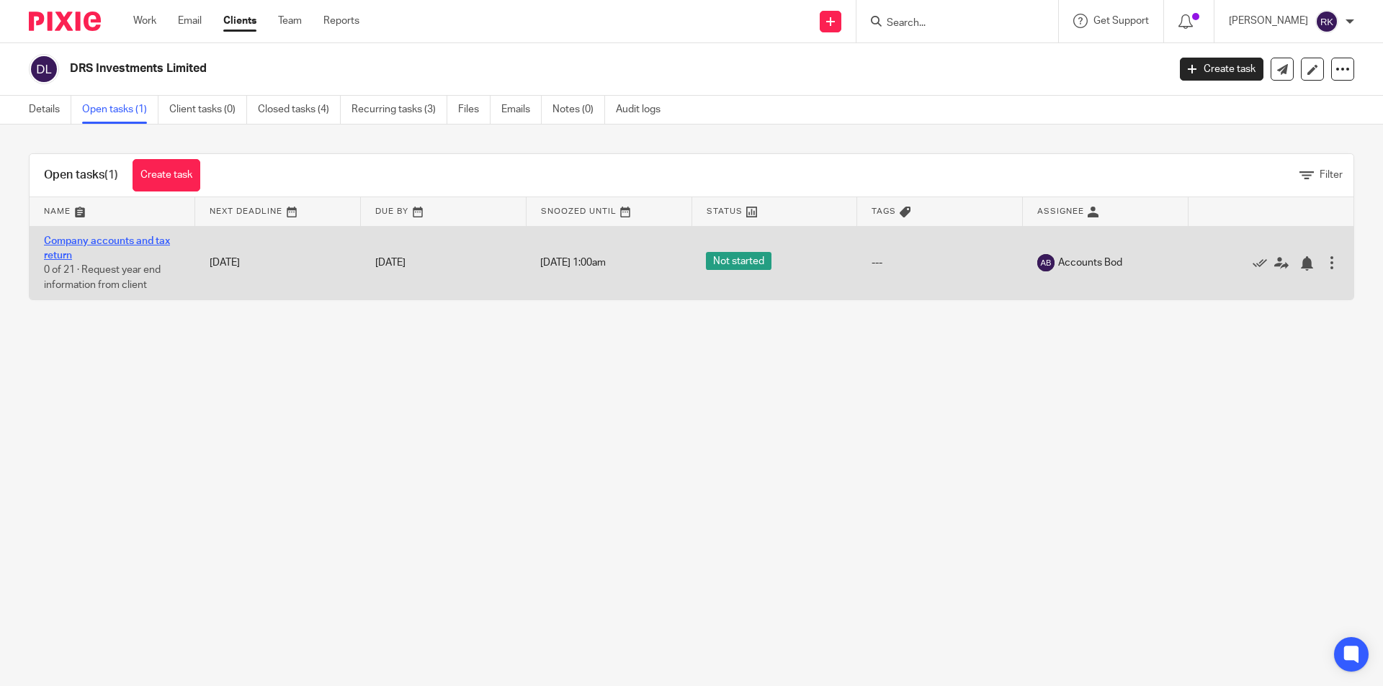
click at [109, 240] on link "Company accounts and tax return" at bounding box center [107, 248] width 126 height 24
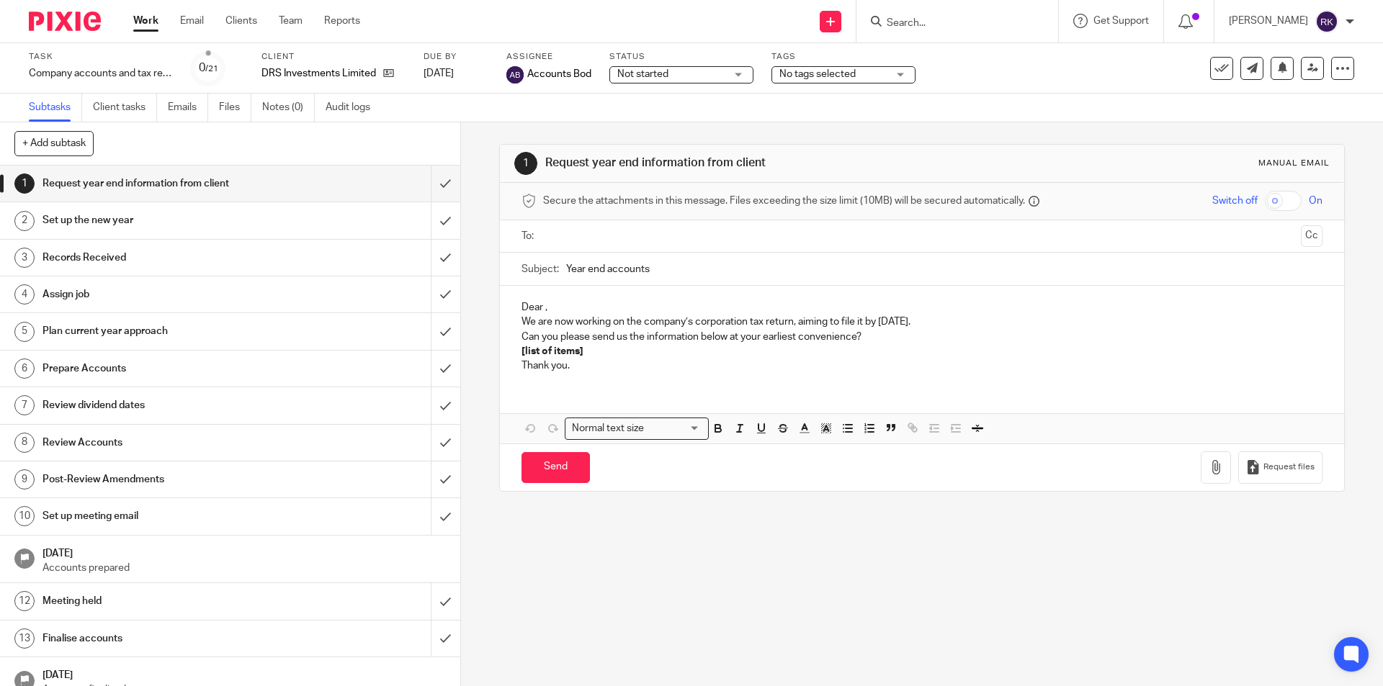
click at [885, 80] on span "No tags selected" at bounding box center [833, 74] width 108 height 15
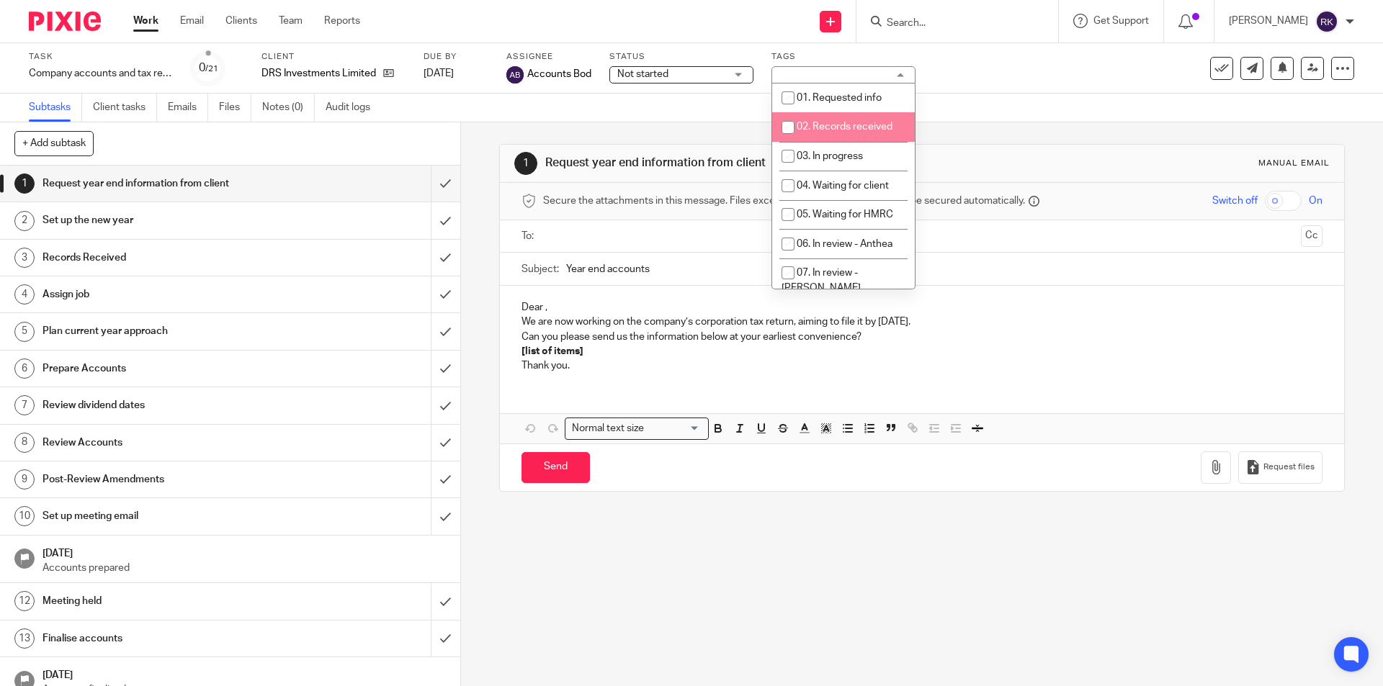
click at [874, 122] on span "02. Records received" at bounding box center [845, 127] width 96 height 10
checkbox input "true"
click at [1307, 69] on icon at bounding box center [1312, 68] width 11 height 11
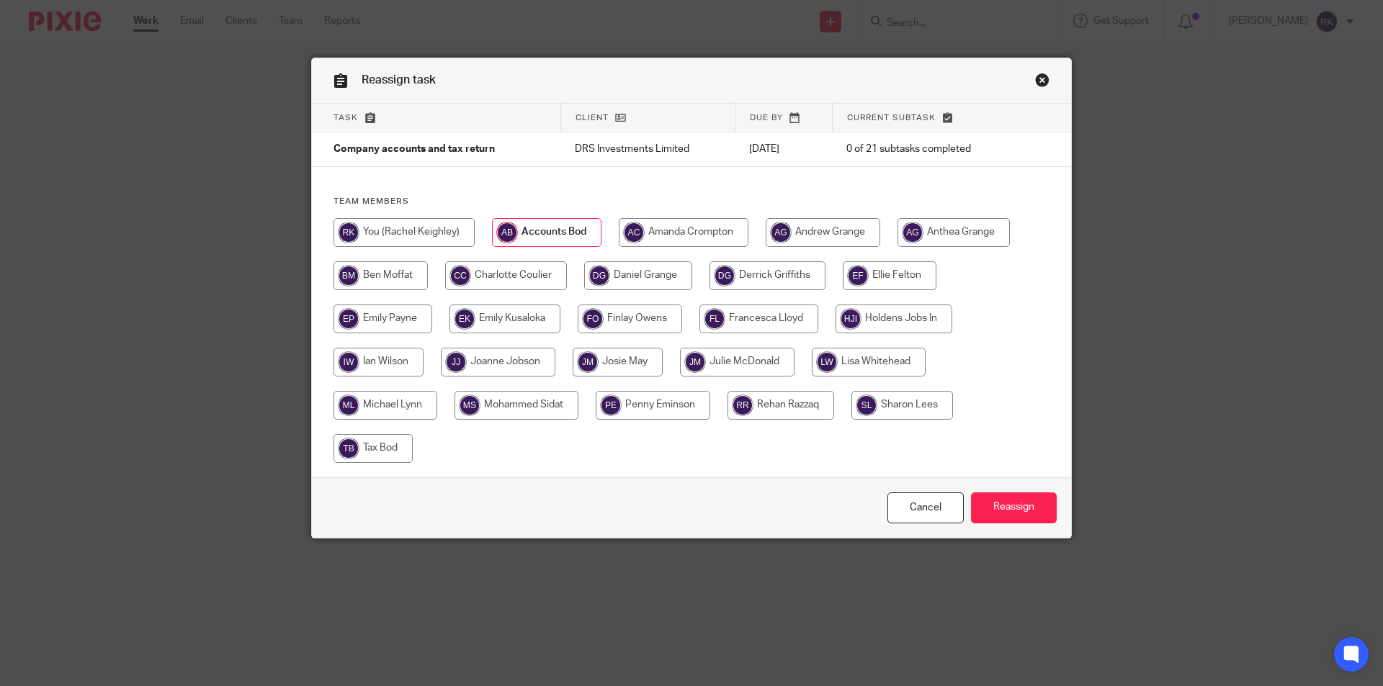
click at [907, 317] on input "radio" at bounding box center [893, 319] width 117 height 29
radio input "true"
click at [1004, 513] on input "Reassign" at bounding box center [1014, 508] width 86 height 31
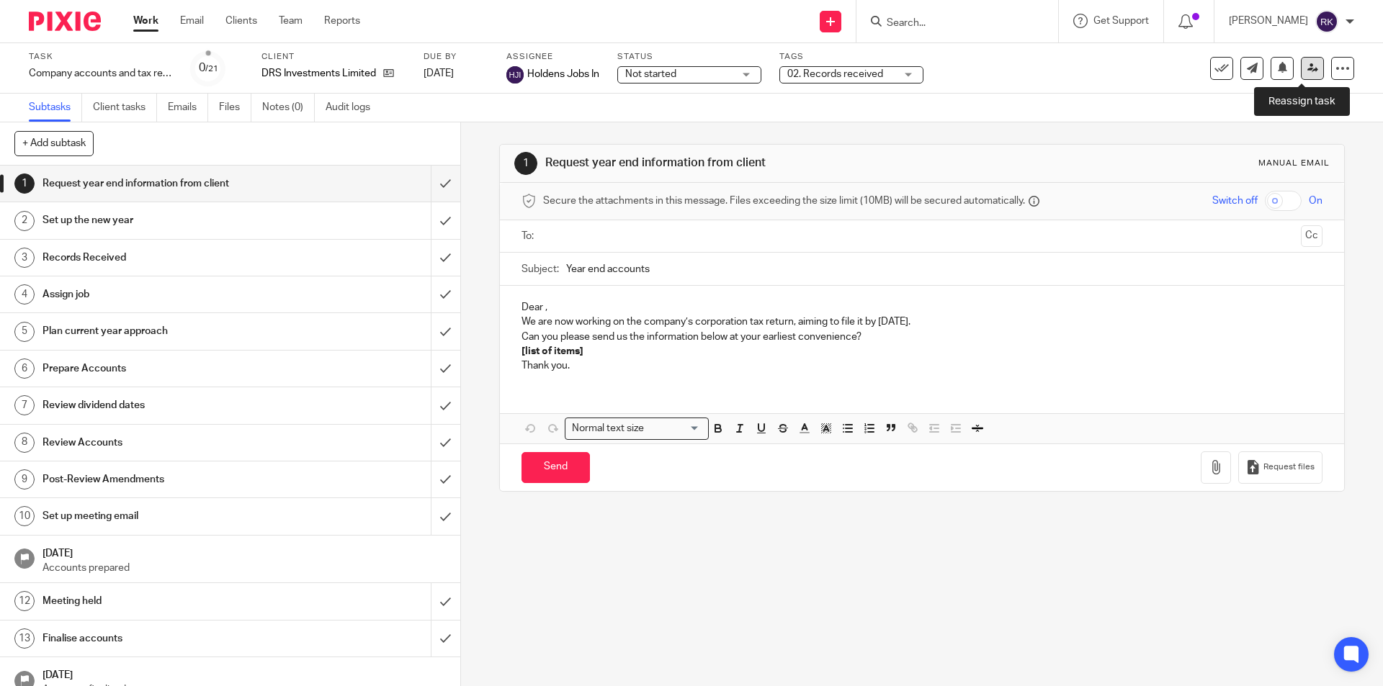
click at [1307, 66] on icon at bounding box center [1312, 68] width 11 height 11
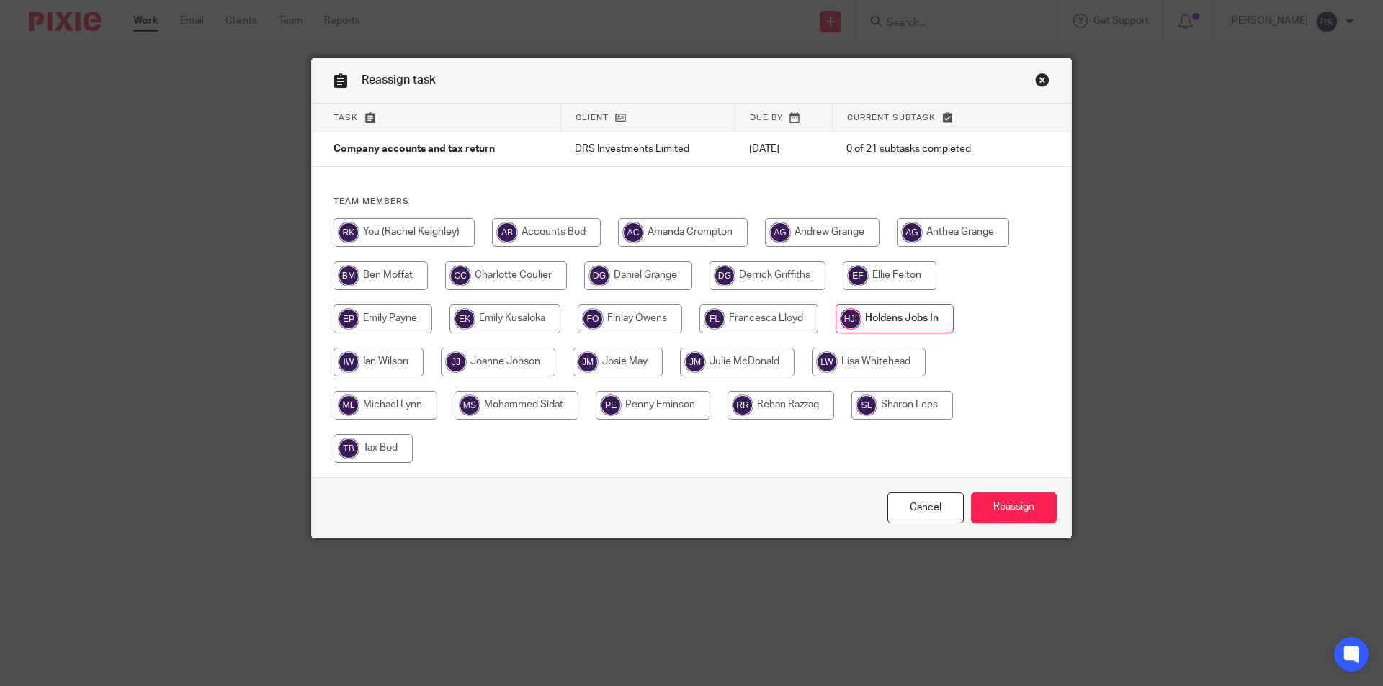
click at [1035, 84] on link "Close this dialog window" at bounding box center [1042, 82] width 14 height 19
